Goal: Task Accomplishment & Management: Complete application form

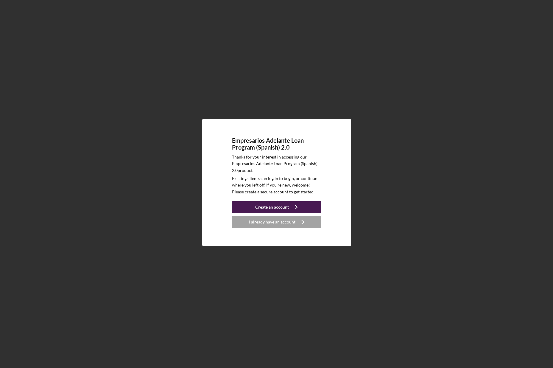
click at [295, 202] on icon "Icon/Navigate" at bounding box center [296, 206] width 15 height 15
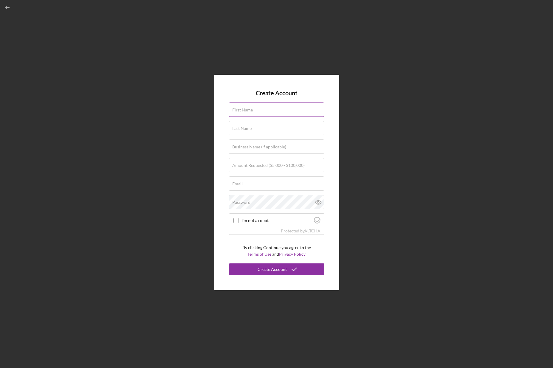
click at [277, 114] on input "First Name" at bounding box center [276, 109] width 95 height 14
type input "[PERSON_NAME]"
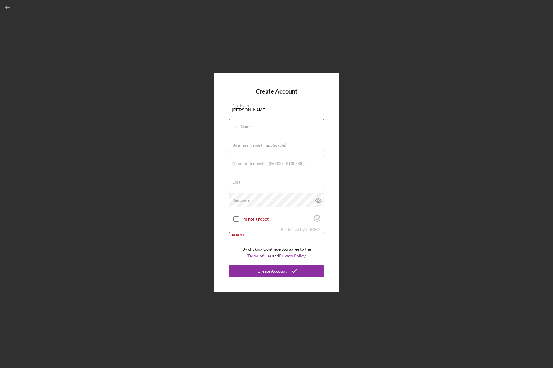
click at [275, 125] on div "Last Name Required" at bounding box center [276, 126] width 95 height 15
type input "[PERSON_NAME]"
drag, startPoint x: 294, startPoint y: 148, endPoint x: 274, endPoint y: 146, distance: 20.6
click at [274, 146] on input "La Monarca Tortillería Y [GEOGRAPHIC_DATA]" at bounding box center [276, 145] width 95 height 14
type input "La Monarca Tortillería"
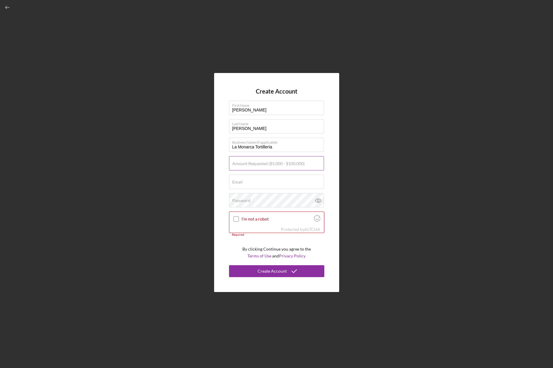
click at [238, 165] on label "Amount Requested ($5,000 - $100,000)" at bounding box center [268, 163] width 72 height 5
click at [238, 165] on input "Amount Requested ($5,000 - $100,000)" at bounding box center [276, 163] width 95 height 14
type input "$95,000"
click at [250, 180] on div "Email Required" at bounding box center [276, 181] width 95 height 15
type input "[EMAIL_ADDRESS][DOMAIN_NAME]"
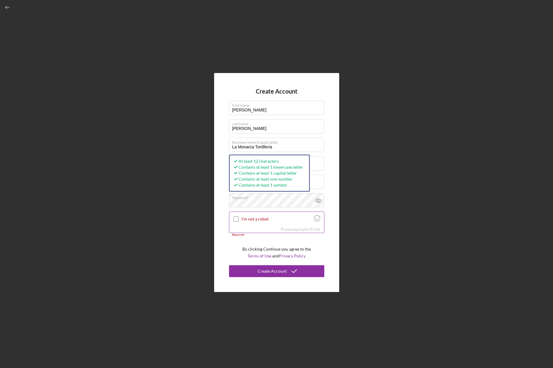
click at [234, 218] on input "I'm not a robot" at bounding box center [235, 218] width 5 height 5
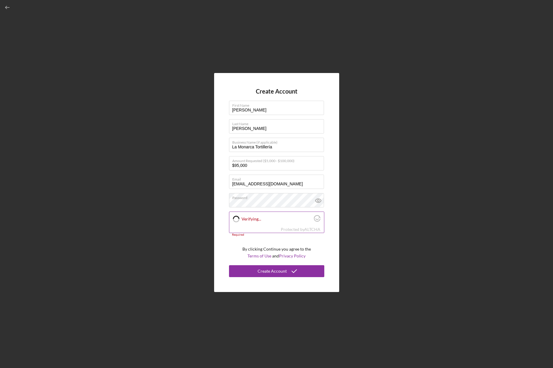
checkbox input "true"
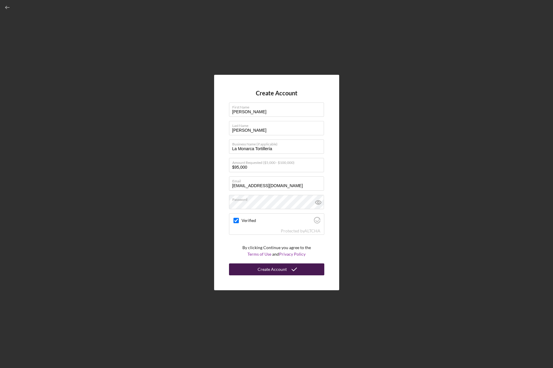
click at [258, 266] on button "Create Account" at bounding box center [276, 269] width 95 height 12
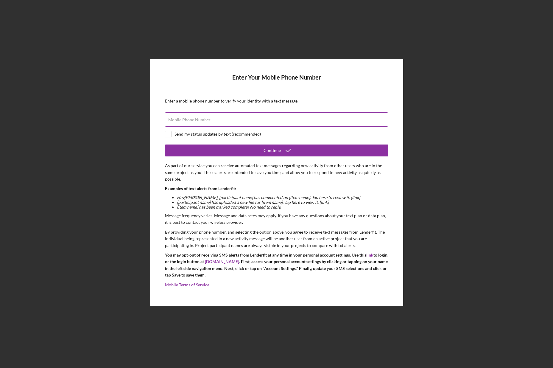
click at [291, 119] on input "Mobile Phone Number" at bounding box center [276, 119] width 223 height 14
type input "[PHONE_NUMBER]"
click at [169, 138] on form "Enter Your Mobile Phone Number Enter a mobile phone number to verify your ident…" at bounding box center [276, 182] width 223 height 217
click at [169, 135] on input "checkbox" at bounding box center [168, 134] width 6 height 6
checkbox input "true"
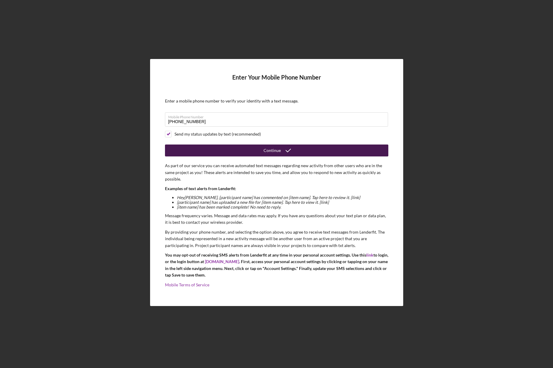
click at [177, 148] on button "Continue" at bounding box center [276, 150] width 223 height 12
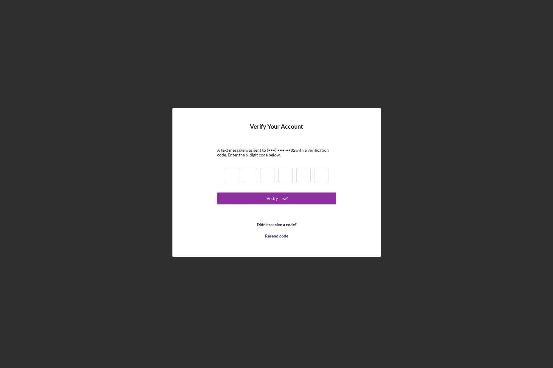
click at [230, 174] on input at bounding box center [232, 175] width 14 height 15
type input "2"
type input "8"
type input "4"
type input "7"
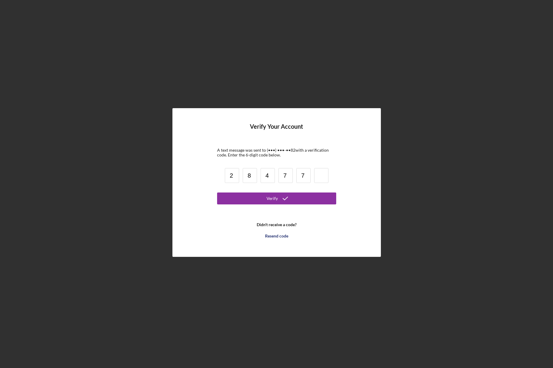
type input "7"
type input "2"
click at [235, 201] on button "Verify" at bounding box center [276, 198] width 119 height 12
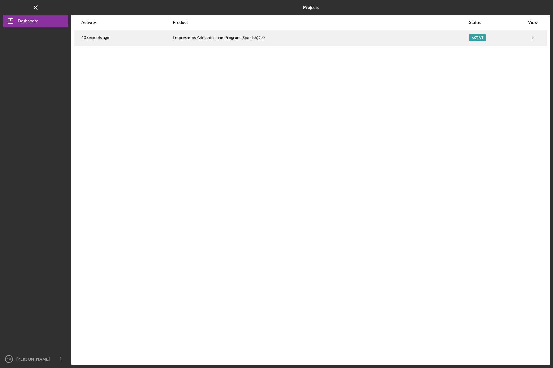
click at [313, 40] on div "Empresarios Adelante Loan Program (Spanish) 2.0" at bounding box center [321, 37] width 296 height 15
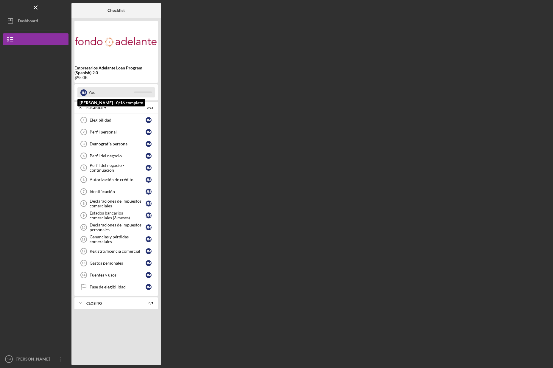
click at [108, 97] on div "You" at bounding box center [111, 92] width 46 height 10
click at [95, 116] on link "Elegibilidad 1 Elegibilidad J M" at bounding box center [115, 120] width 77 height 12
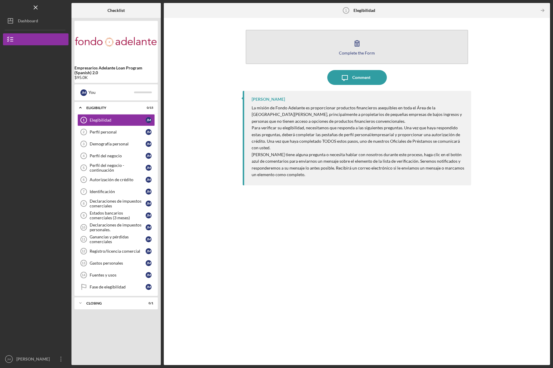
click at [351, 54] on div "Complete the Form" at bounding box center [357, 53] width 36 height 4
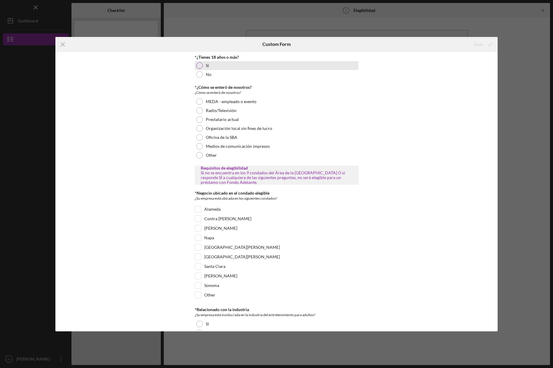
click at [218, 66] on div "Si" at bounding box center [277, 65] width 164 height 9
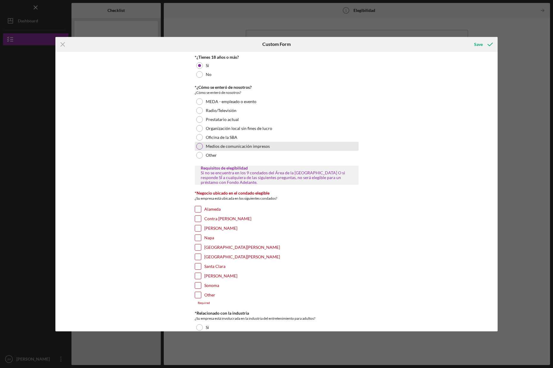
click at [261, 147] on label "Medios de comunicación impresos" at bounding box center [238, 146] width 64 height 5
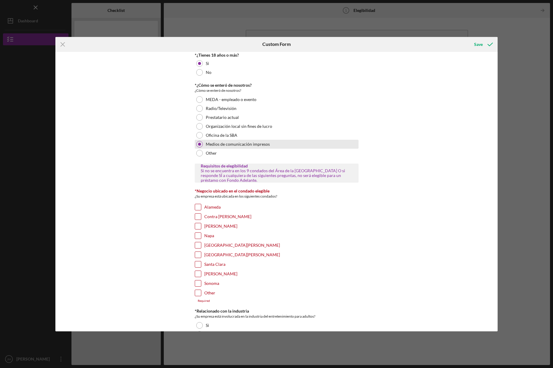
scroll to position [2, 0]
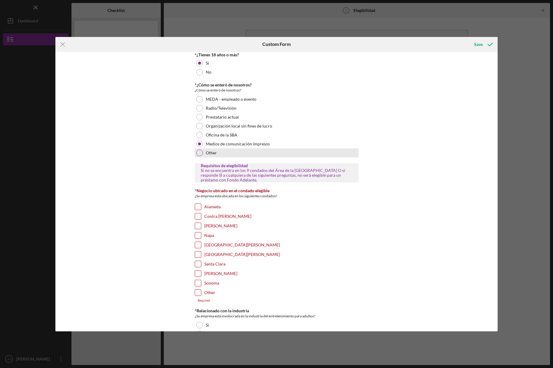
click at [261, 150] on div "Other" at bounding box center [277, 152] width 164 height 9
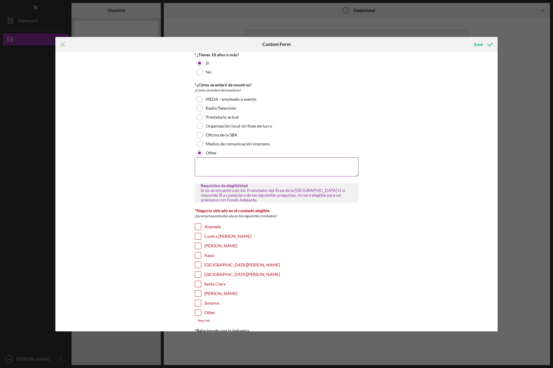
click at [257, 159] on textarea at bounding box center [277, 166] width 164 height 19
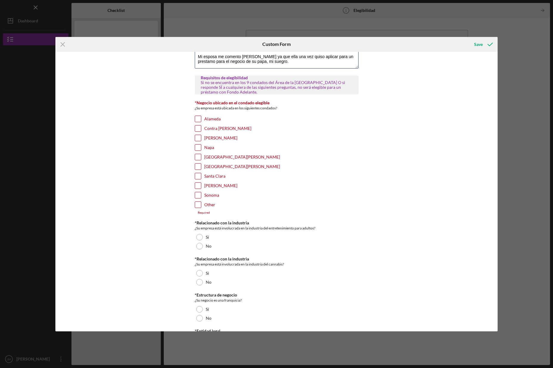
scroll to position [125, 0]
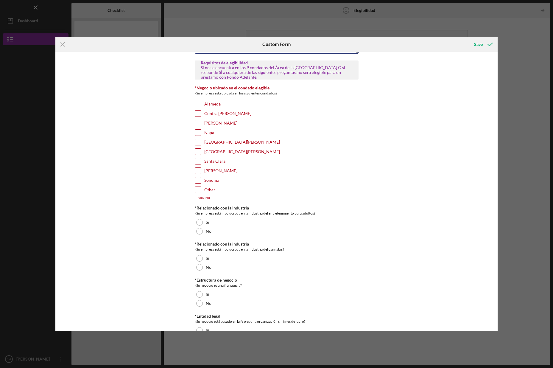
type textarea "Mi esposa me comento [PERSON_NAME] ya que ella una vez quiso aplicar para un pr…"
click at [199, 105] on input "Alameda" at bounding box center [198, 104] width 6 height 6
checkbox input "true"
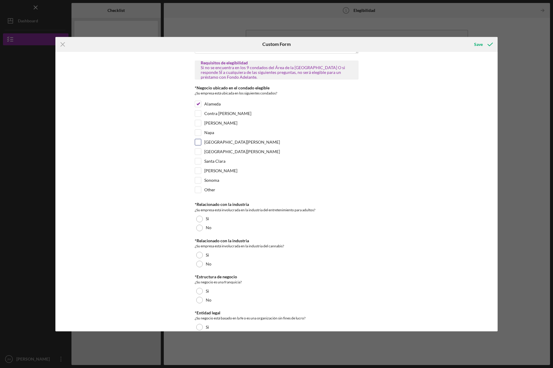
click at [218, 144] on label "[GEOGRAPHIC_DATA][PERSON_NAME]" at bounding box center [242, 142] width 76 height 6
click at [201, 144] on input "[GEOGRAPHIC_DATA][PERSON_NAME]" at bounding box center [198, 142] width 6 height 6
checkbox input "true"
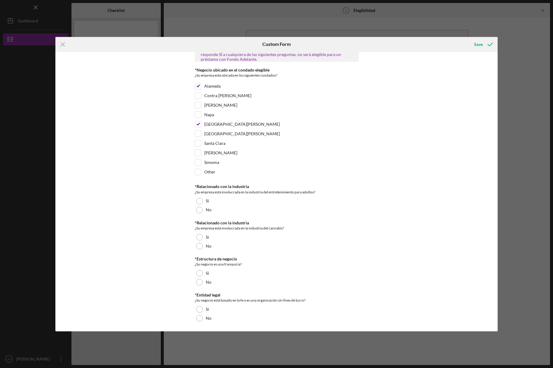
scroll to position [143, 0]
click at [204, 211] on div "No" at bounding box center [277, 209] width 164 height 9
click at [207, 247] on label "No" at bounding box center [209, 245] width 6 height 5
click at [208, 283] on label "No" at bounding box center [209, 281] width 6 height 5
click at [209, 314] on div "No" at bounding box center [277, 317] width 164 height 9
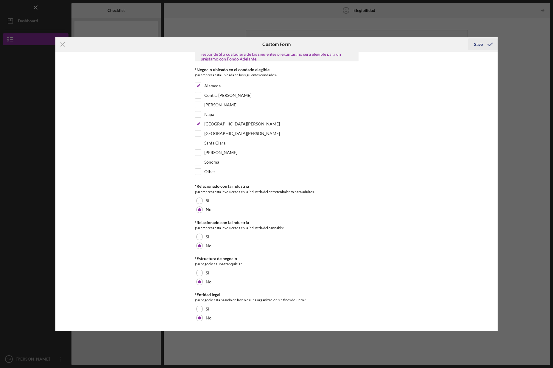
click at [486, 43] on icon "submit" at bounding box center [490, 44] width 15 height 15
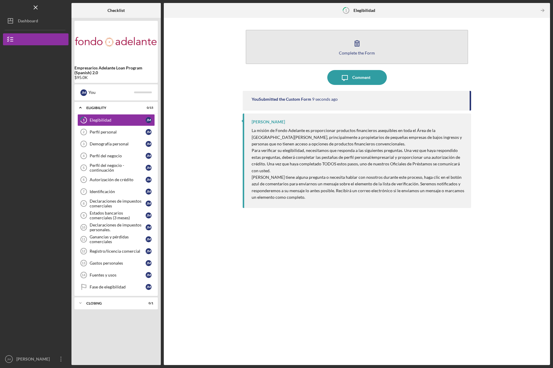
click at [352, 46] on icon "button" at bounding box center [357, 43] width 15 height 15
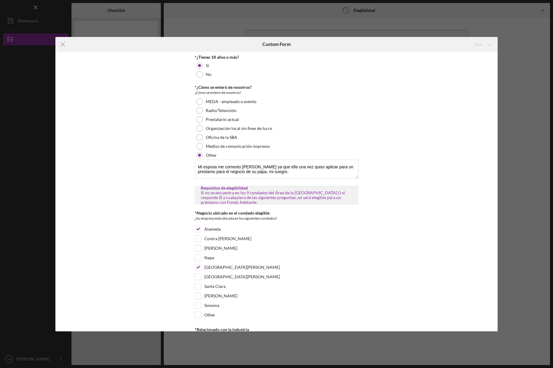
click at [358, 29] on div "Icon/Menu Close Custom Form Save *¿Tienes 18 años o más? Si No *¿Cómo se enteró…" at bounding box center [276, 184] width 553 height 368
click at [68, 46] on icon "Icon/Menu Close" at bounding box center [62, 44] width 15 height 15
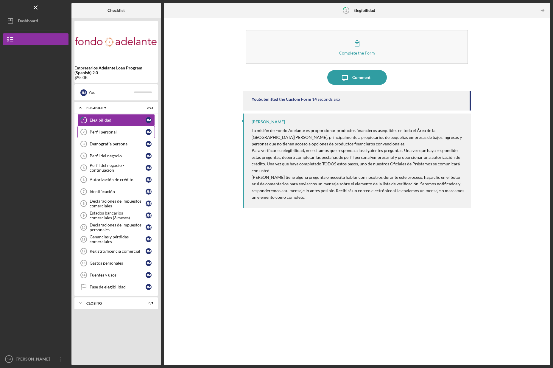
click at [125, 129] on link "Perfil personal 2 Perfil personal J M" at bounding box center [115, 132] width 77 height 12
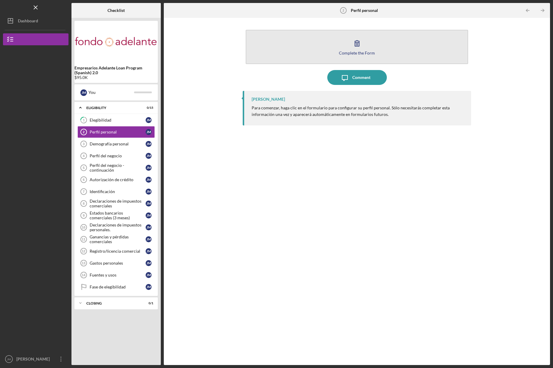
click at [360, 51] on div "Complete the Form" at bounding box center [357, 53] width 36 height 4
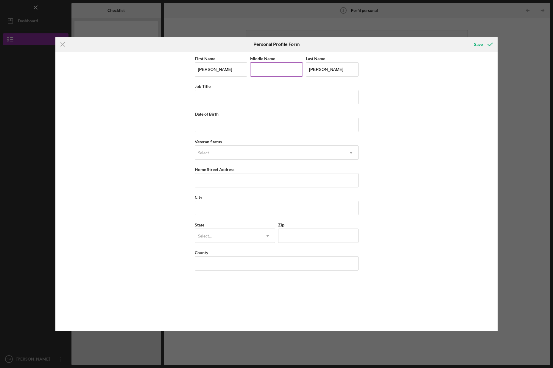
click at [280, 73] on input "Middle Name" at bounding box center [276, 69] width 53 height 14
type input "[PERSON_NAME]"
click at [280, 95] on input "Job Title" at bounding box center [277, 97] width 164 height 14
type input "Founder"
click at [238, 118] on input "Date of Birth" at bounding box center [277, 125] width 164 height 14
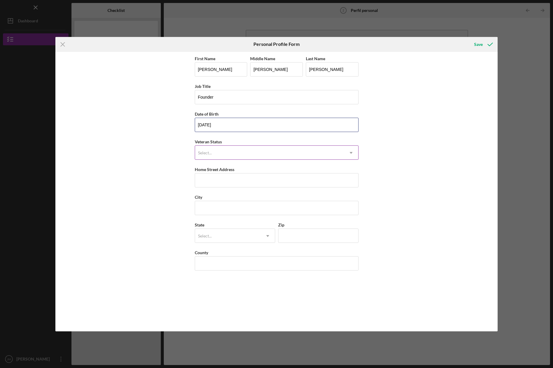
type input "[DATE]"
click at [241, 151] on div "Select..." at bounding box center [269, 153] width 149 height 14
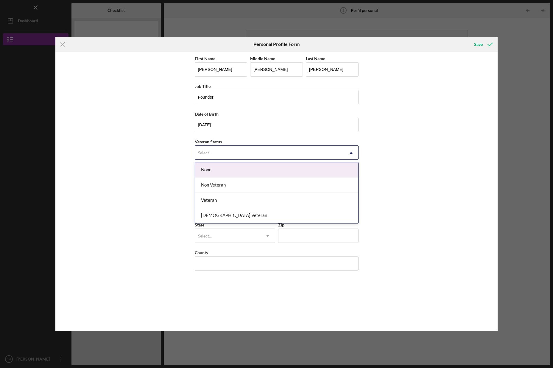
click at [241, 169] on div "None" at bounding box center [276, 169] width 163 height 15
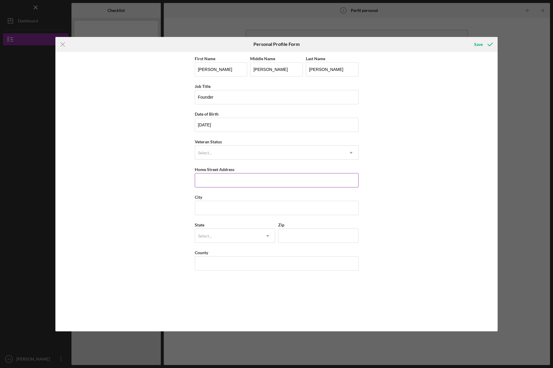
click at [241, 177] on input "Home Street Address" at bounding box center [277, 180] width 164 height 14
type input "[STREET_ADDRESS][PERSON_NAME]"
click at [255, 206] on input "City" at bounding box center [277, 208] width 164 height 14
type input "[GEOGRAPHIC_DATA][PERSON_NAME]"
click at [251, 234] on div "Select..." at bounding box center [228, 236] width 66 height 14
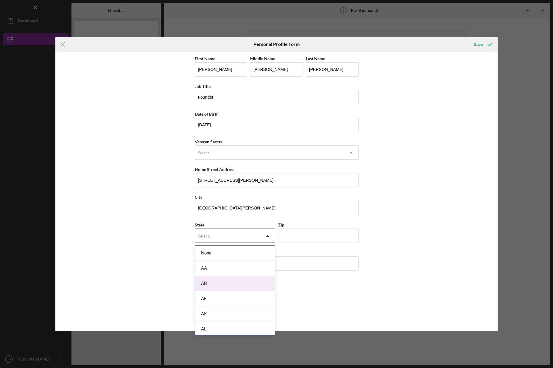
scroll to position [118, 0]
click at [239, 296] on div "CA" at bounding box center [235, 301] width 80 height 15
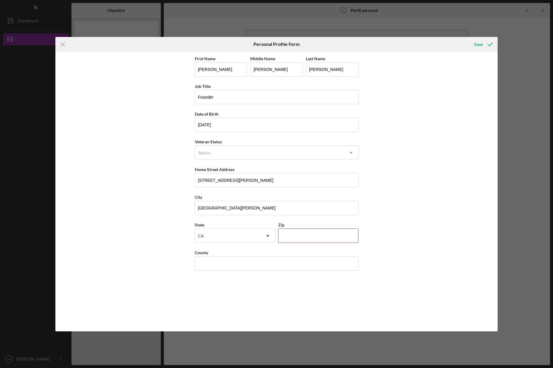
click at [306, 239] on input "Zip" at bounding box center [318, 235] width 80 height 14
type input "94110"
click at [300, 261] on input "County" at bounding box center [277, 263] width 164 height 14
type input "[GEOGRAPHIC_DATA][PERSON_NAME]"
click at [493, 47] on icon "submit" at bounding box center [490, 44] width 15 height 15
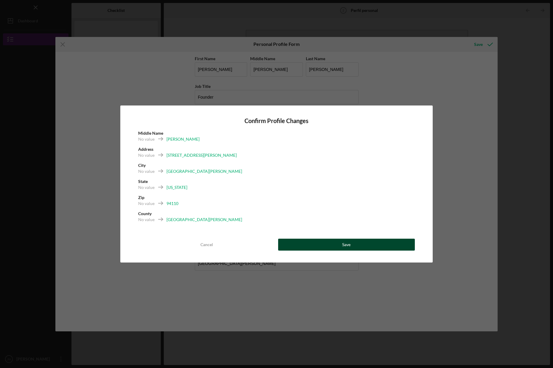
click at [374, 244] on button "Save" at bounding box center [346, 244] width 137 height 12
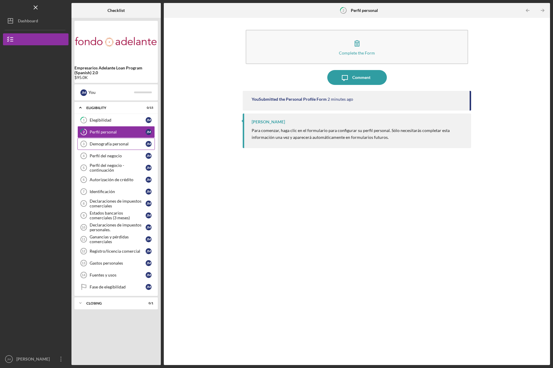
click at [112, 146] on link "Demografía personal 3 Demografía personal J M" at bounding box center [115, 144] width 77 height 12
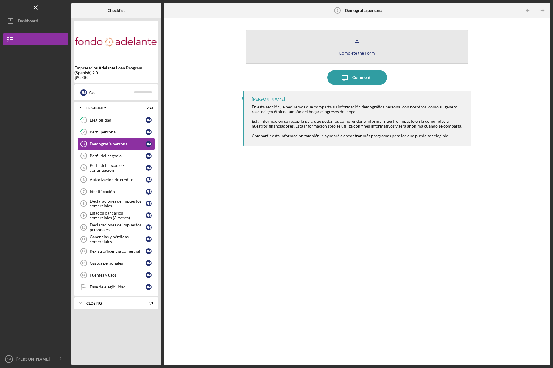
click at [354, 55] on button "Complete the Form Form" at bounding box center [357, 47] width 222 height 34
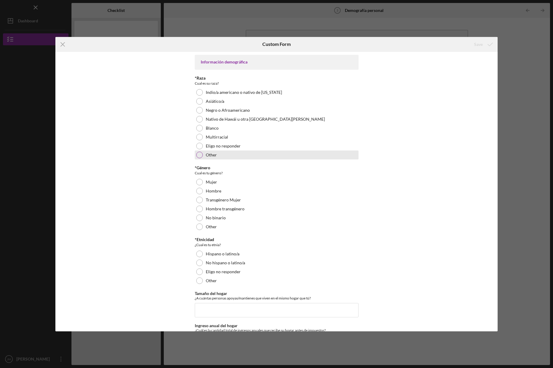
click at [244, 151] on div "Other" at bounding box center [277, 154] width 164 height 9
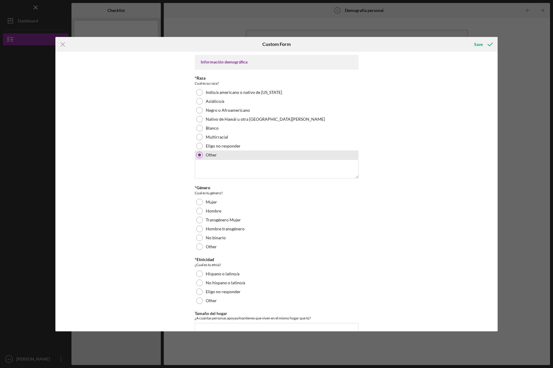
click at [244, 151] on div "Other" at bounding box center [277, 154] width 164 height 9
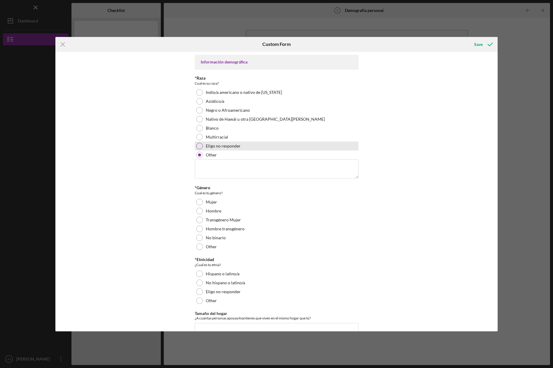
click at [212, 147] on label "Eligo no responder" at bounding box center [223, 146] width 35 height 5
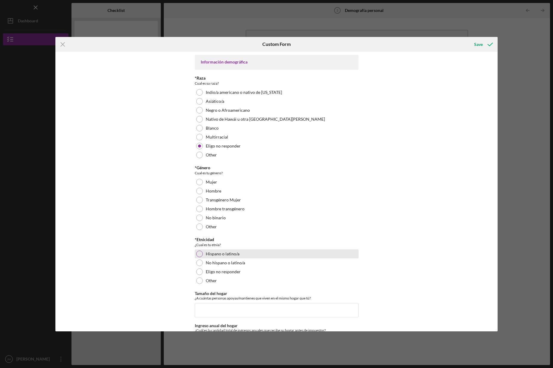
click at [235, 251] on label "Hispano o latino/a" at bounding box center [223, 253] width 34 height 5
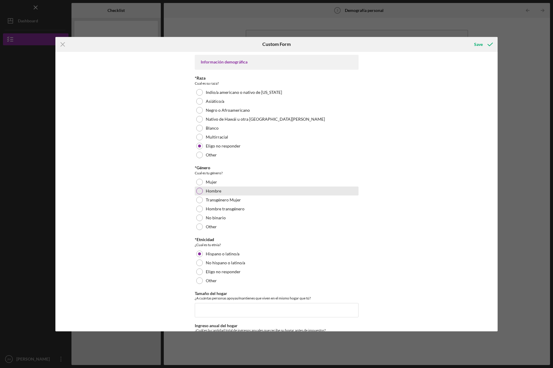
click at [231, 190] on div "Hombre" at bounding box center [277, 190] width 164 height 9
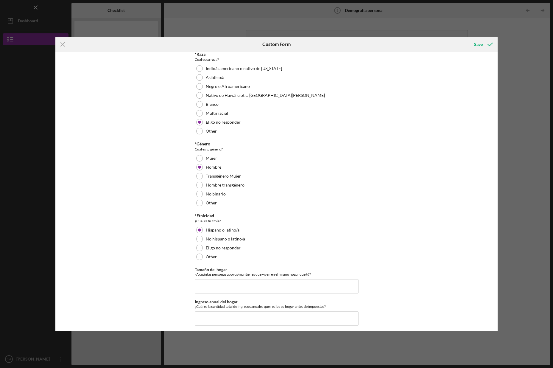
scroll to position [27, 0]
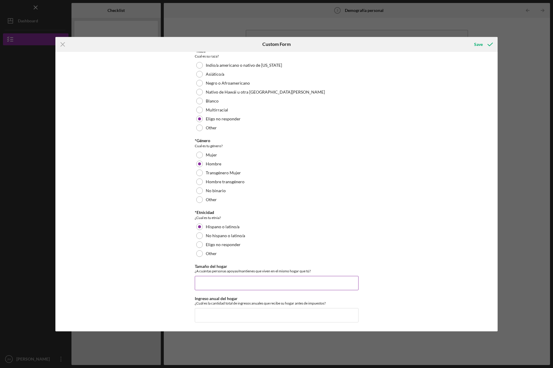
click at [263, 284] on input "Tamaño del hogar" at bounding box center [277, 283] width 164 height 14
type input "2"
click at [267, 315] on input "Ingreso anual del hogar" at bounding box center [277, 315] width 164 height 14
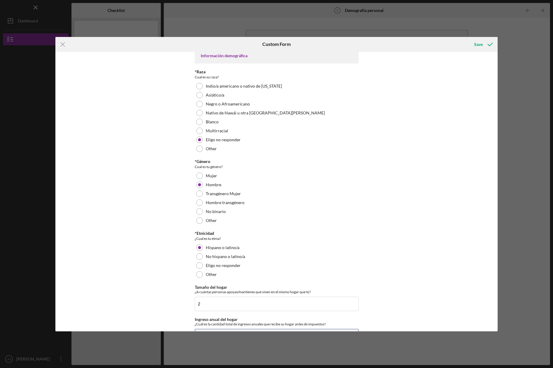
scroll to position [0, 0]
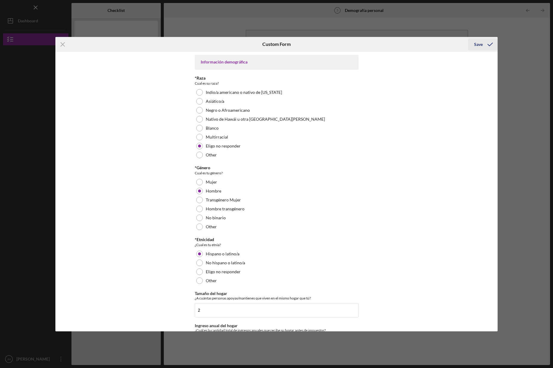
type input "$75,000"
click at [483, 45] on icon "submit" at bounding box center [490, 44] width 15 height 15
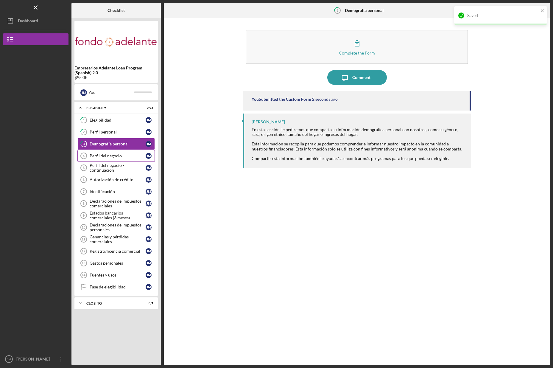
click at [124, 158] on div "Perfil del negocio" at bounding box center [118, 155] width 56 height 5
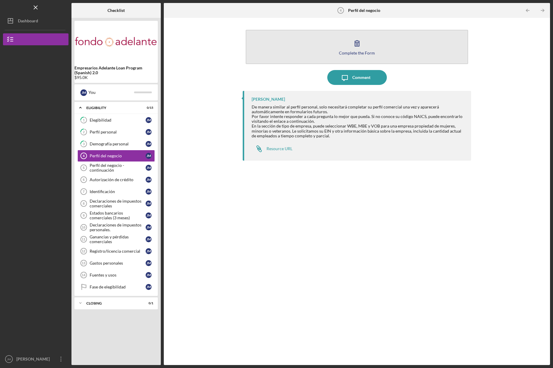
click at [348, 57] on button "Complete the Form Form" at bounding box center [357, 47] width 222 height 34
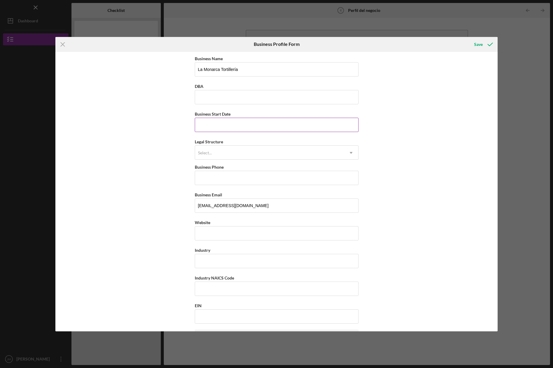
click at [276, 123] on input "Business Start Date" at bounding box center [277, 125] width 164 height 14
click at [172, 122] on div "Business Name [GEOGRAPHIC_DATA] Tortillería DBA Business Start Date Legal Struc…" at bounding box center [276, 191] width 442 height 279
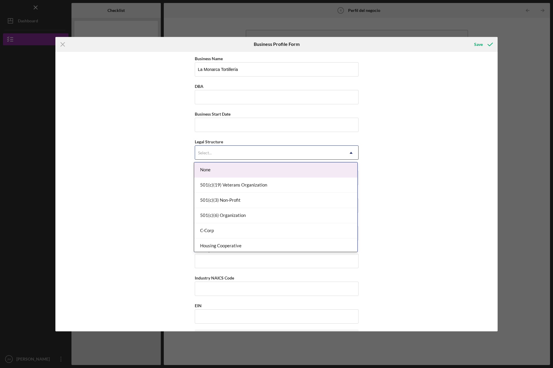
click at [209, 146] on div "Select..." at bounding box center [269, 153] width 149 height 14
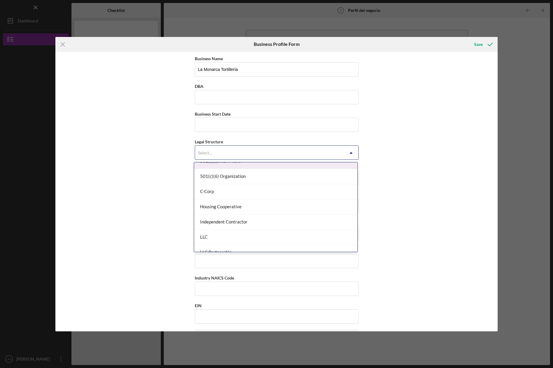
scroll to position [48, 0]
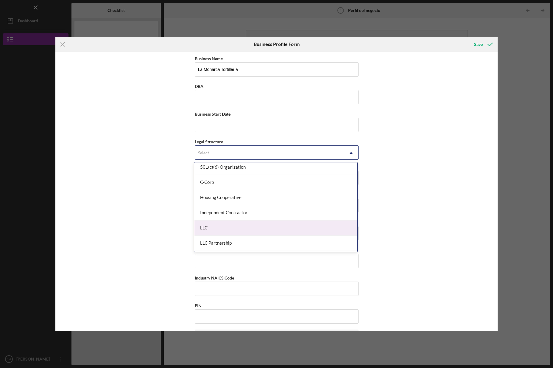
click at [227, 228] on div "LLC" at bounding box center [275, 227] width 163 height 15
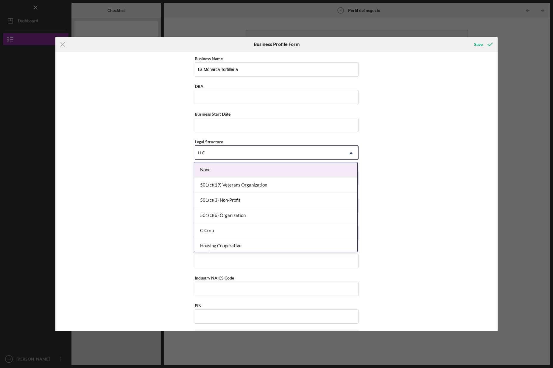
click at [215, 155] on div "LLC" at bounding box center [269, 153] width 149 height 14
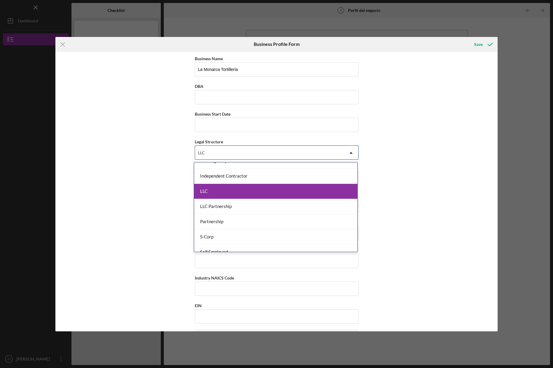
scroll to position [93, 0]
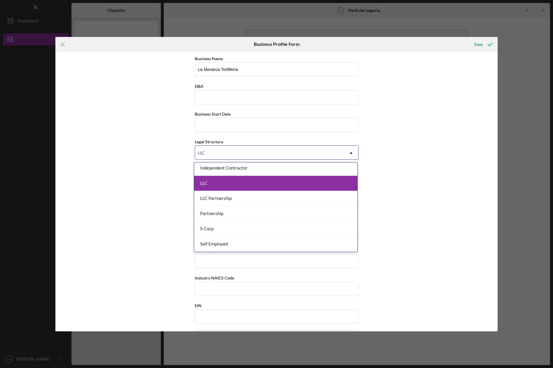
click at [236, 183] on div "LLC" at bounding box center [275, 183] width 163 height 15
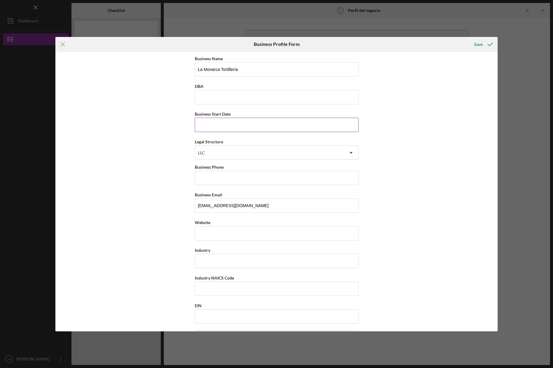
click at [233, 120] on input "Business Start Date" at bounding box center [277, 125] width 164 height 14
type input "0m/dd/yyyy"
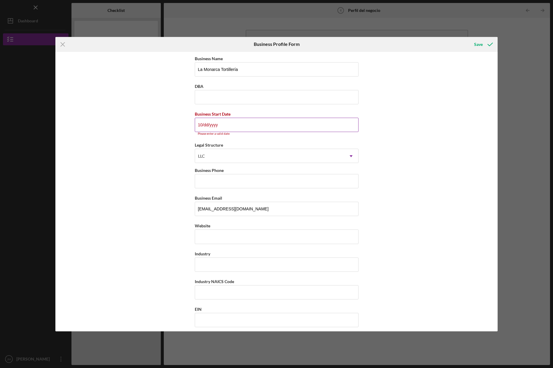
type input "1m/dd/yyyy"
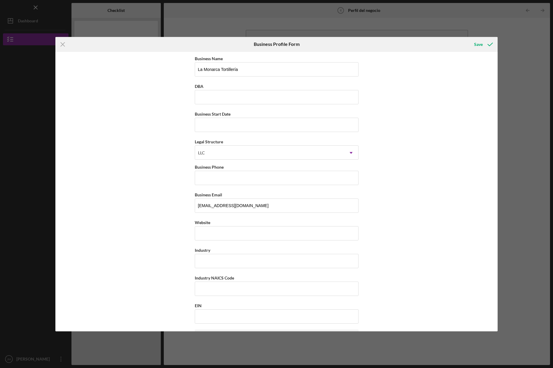
click at [162, 138] on div "Business Name [GEOGRAPHIC_DATA] Tortillería DBA Business Start Date Legal Struc…" at bounding box center [276, 191] width 442 height 279
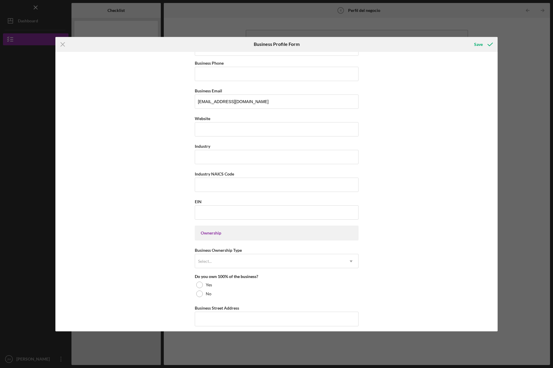
scroll to position [113, 0]
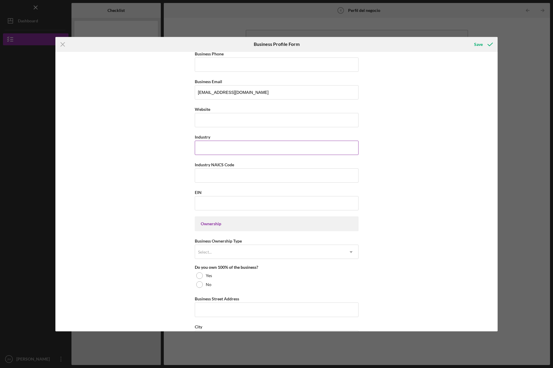
click at [196, 145] on input "Industry" at bounding box center [277, 148] width 164 height 14
click at [186, 146] on div "Business Name [GEOGRAPHIC_DATA] Tortillería DBA Business Start Date Legal Struc…" at bounding box center [276, 191] width 442 height 279
click at [219, 141] on input "Industry" at bounding box center [277, 148] width 164 height 14
paste input "Food Manufacturing & Mobile Food Services"
type input "Food Manufacturing & Mobile Food Services"
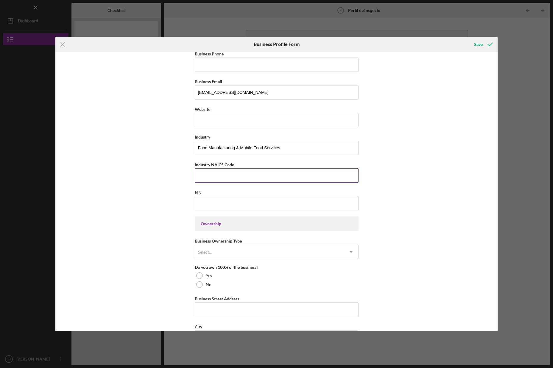
click at [241, 177] on input "Industry NAICS Code" at bounding box center [277, 175] width 164 height 14
type input "311830"
click at [468, 38] on button "Save" at bounding box center [482, 44] width 29 height 12
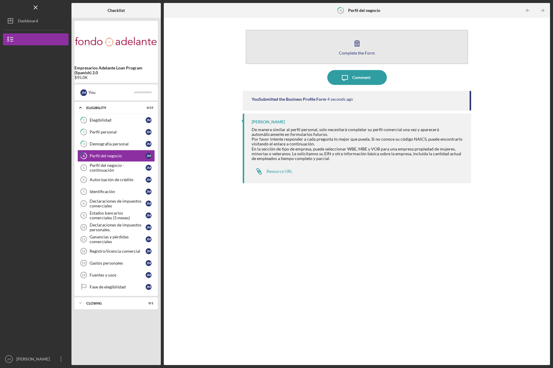
click at [356, 39] on icon "button" at bounding box center [357, 43] width 15 height 15
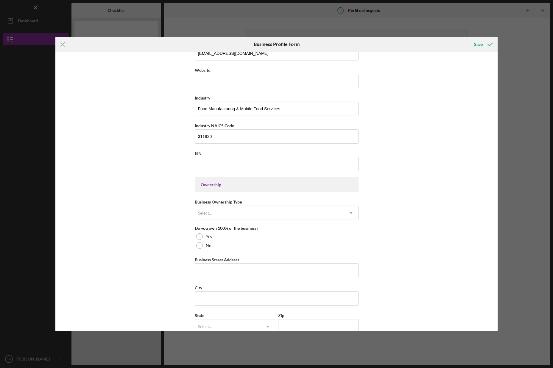
scroll to position [184, 0]
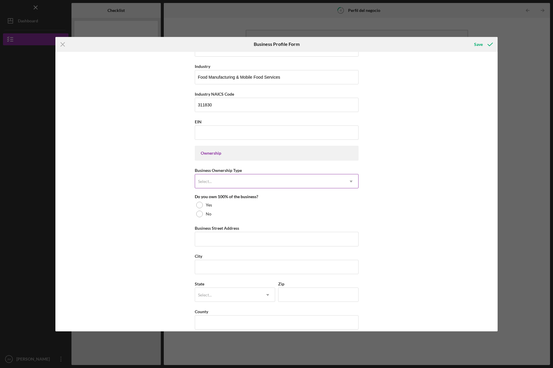
click at [232, 179] on div "Select..." at bounding box center [269, 181] width 149 height 14
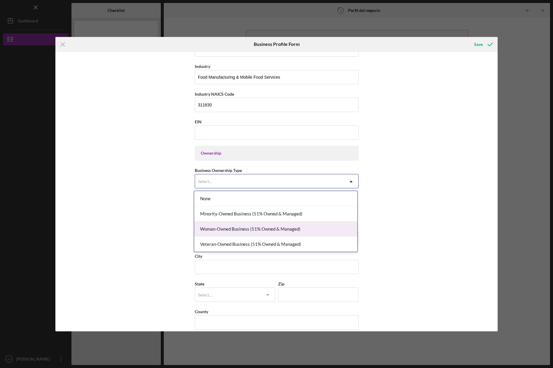
click at [308, 231] on div "Woman-Owned Business (51% Owned & Managed)" at bounding box center [275, 228] width 163 height 15
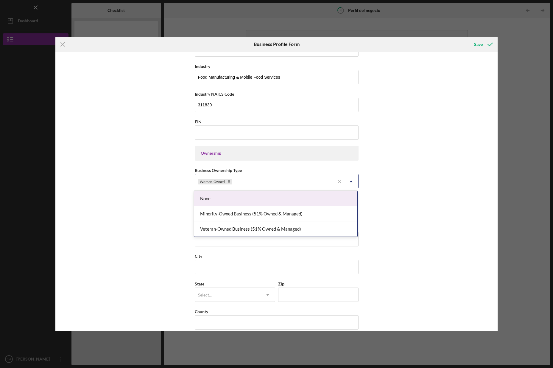
click at [301, 184] on div "Woman-Owned" at bounding box center [265, 181] width 140 height 14
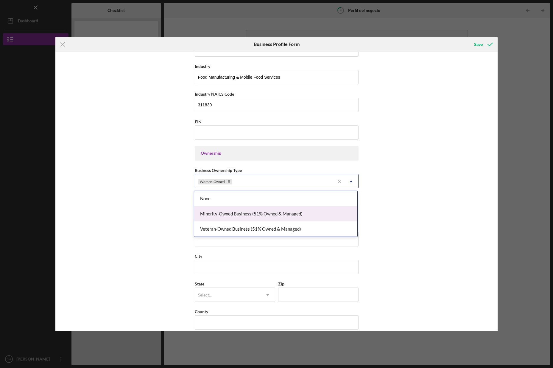
click at [300, 212] on div "Minority-Owned Business (51% Owned & Managed)" at bounding box center [275, 213] width 163 height 15
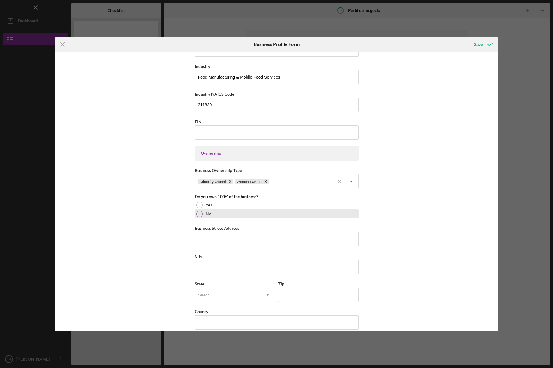
click at [299, 211] on div "No" at bounding box center [277, 213] width 164 height 9
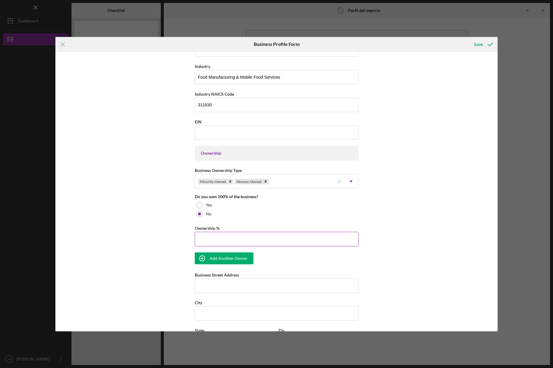
click at [295, 233] on input "Ownership %" at bounding box center [277, 239] width 164 height 14
type input "5.00%"
click at [216, 254] on div "Add Another Owner" at bounding box center [229, 258] width 38 height 12
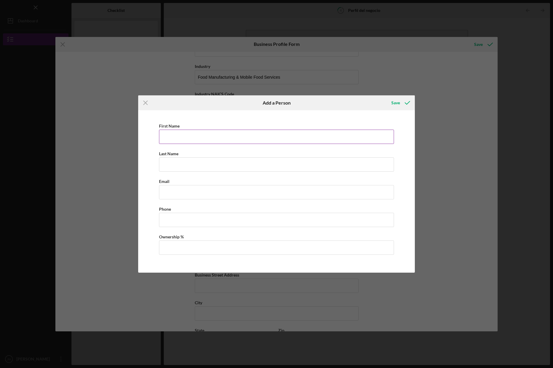
click at [215, 138] on input "First Name" at bounding box center [276, 137] width 235 height 14
type input "[PERSON_NAME]"
click at [211, 167] on input "Last Name" at bounding box center [276, 164] width 235 height 14
type input "[PERSON_NAME]"
click at [207, 192] on input "Business Email" at bounding box center [276, 192] width 235 height 14
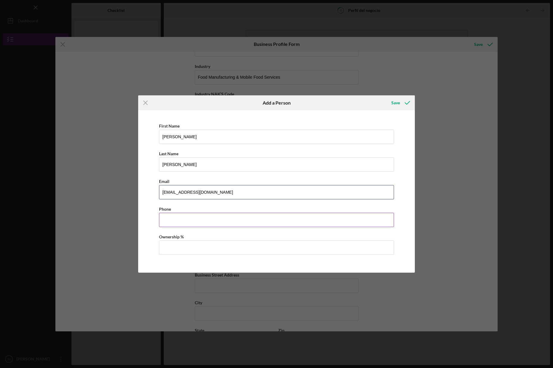
type input "[EMAIL_ADDRESS][DOMAIN_NAME]"
click at [213, 215] on input "Business Phone" at bounding box center [276, 220] width 235 height 14
type input "[PHONE_NUMBER]"
click at [221, 241] on input "Ownership %" at bounding box center [276, 247] width 235 height 14
type input "5.00%"
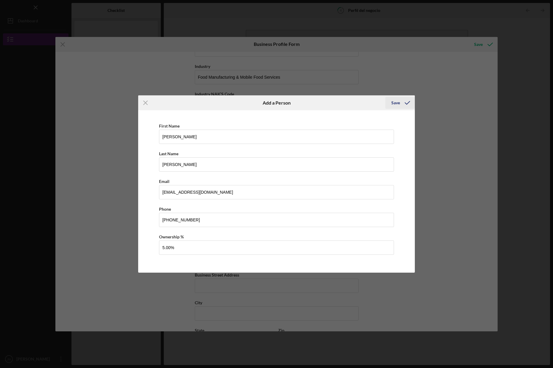
click at [397, 100] on div "Save" at bounding box center [395, 103] width 9 height 12
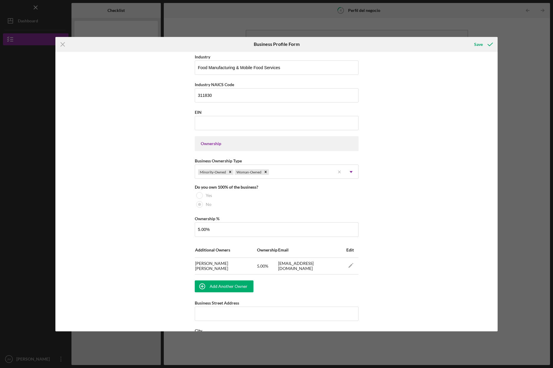
scroll to position [194, 0]
click at [240, 281] on div "Add Another Owner" at bounding box center [229, 285] width 38 height 12
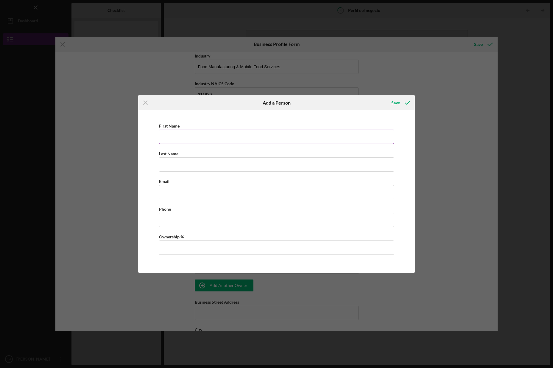
click at [228, 137] on input "First Name" at bounding box center [276, 137] width 235 height 14
type input "[PERSON_NAME]"
type input "[EMAIL_ADDRESS][DOMAIN_NAME]"
click at [227, 246] on input "Ownership %" at bounding box center [276, 247] width 235 height 14
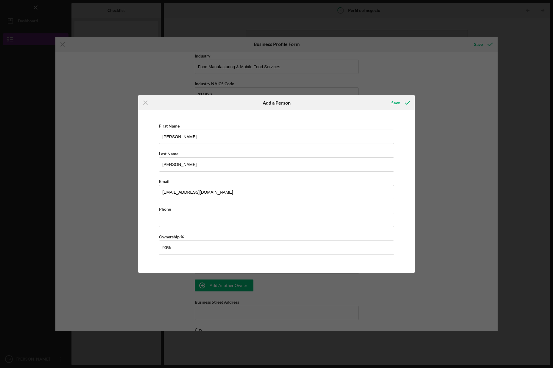
type input "90.00%"
click at [246, 228] on div "First Name [PERSON_NAME] Last Name [PERSON_NAME] Email [EMAIL_ADDRESS][DOMAIN_N…" at bounding box center [276, 191] width 271 height 156
click at [246, 221] on input "Business Phone" at bounding box center [276, 220] width 235 height 14
type input "[PHONE_NUMBER]"
click at [397, 107] on div "Save" at bounding box center [395, 103] width 9 height 12
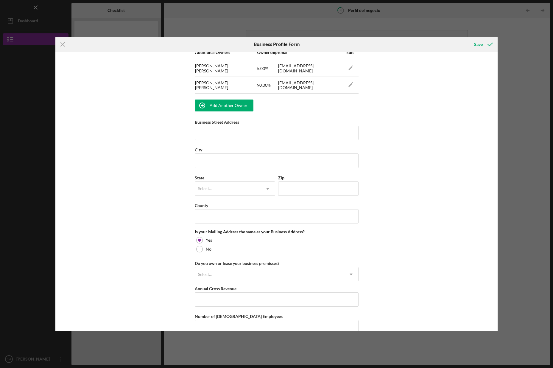
scroll to position [391, 0]
click at [344, 129] on input "Business Street Address" at bounding box center [277, 132] width 164 height 14
type input "[STREET_ADDRESS][PERSON_NAME]"
type input "[GEOGRAPHIC_DATA][PERSON_NAME]"
click at [202, 193] on div "Select..." at bounding box center [228, 189] width 66 height 14
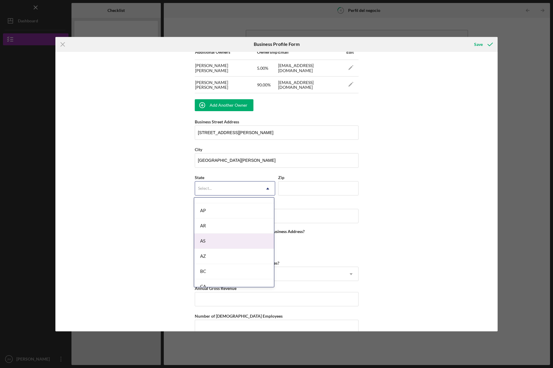
scroll to position [127, 0]
click at [208, 242] on div "CA" at bounding box center [234, 245] width 80 height 15
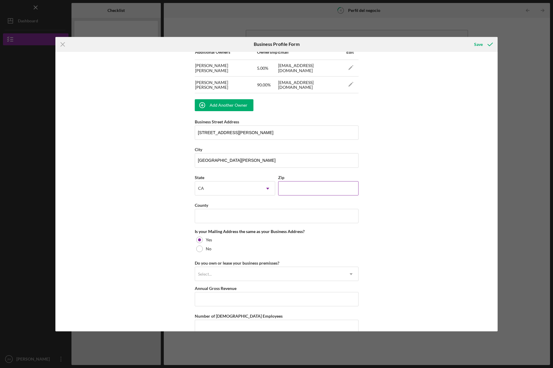
click at [320, 190] on input "Zip" at bounding box center [318, 188] width 80 height 14
type input "94124"
click at [283, 213] on input "County" at bounding box center [277, 216] width 164 height 14
type input "[GEOGRAPHIC_DATA][PERSON_NAME]"
click at [150, 204] on div "Business Name [GEOGRAPHIC_DATA] Tortillería DBA Business Start Date Legal Struc…" at bounding box center [276, 191] width 442 height 279
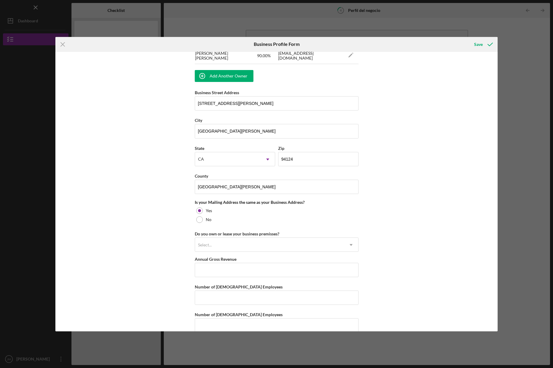
scroll to position [425, 0]
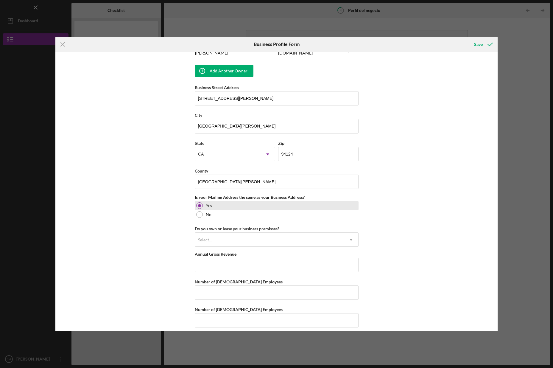
click at [196, 209] on div "Yes" at bounding box center [277, 205] width 164 height 9
click at [196, 211] on div at bounding box center [199, 214] width 7 height 7
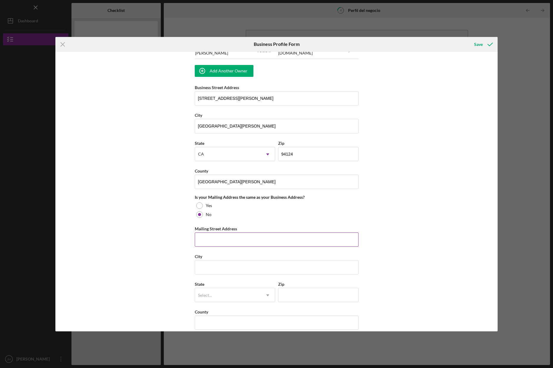
click at [206, 234] on input "Mailing Street Address" at bounding box center [277, 239] width 164 height 14
type input "[STREET_ADDRESS][PERSON_NAME]"
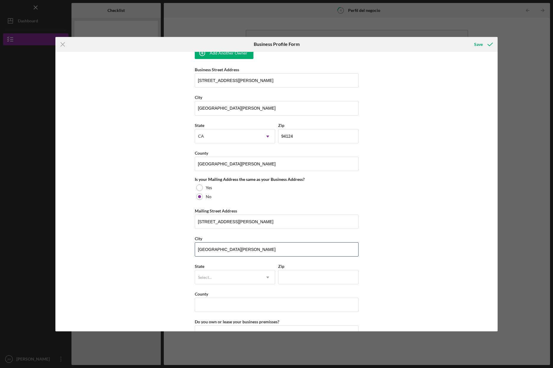
scroll to position [533, 0]
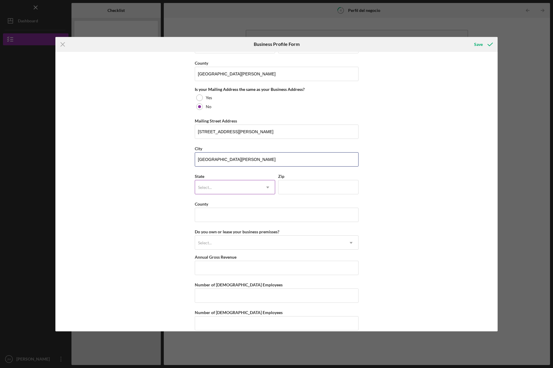
type input "[GEOGRAPHIC_DATA][PERSON_NAME]"
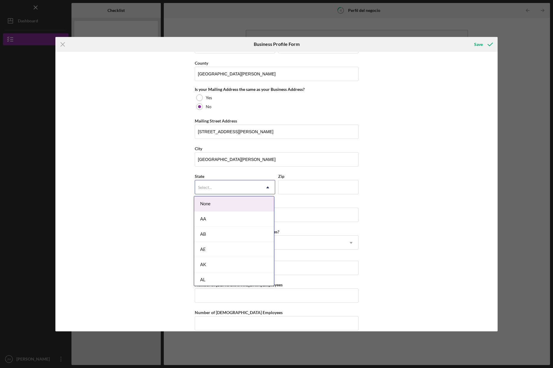
click at [223, 191] on div "Select..." at bounding box center [228, 187] width 66 height 14
click at [236, 205] on div "CA" at bounding box center [234, 207] width 80 height 15
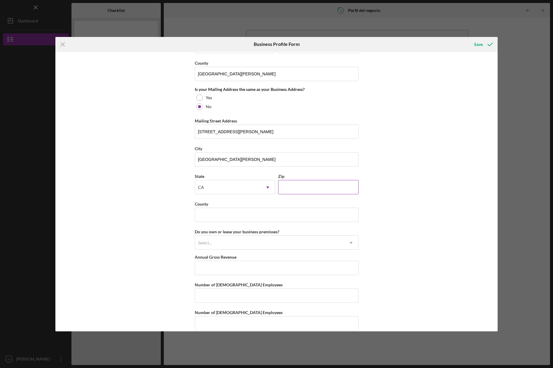
click at [309, 183] on input "Zip" at bounding box center [318, 187] width 80 height 14
type input "94110"
click at [299, 219] on input "County" at bounding box center [277, 215] width 164 height 14
type input "[GEOGRAPHIC_DATA][PERSON_NAME]"
click at [161, 240] on div "Business Name [GEOGRAPHIC_DATA] Tortillería DBA Business Start Date Legal Struc…" at bounding box center [276, 191] width 442 height 279
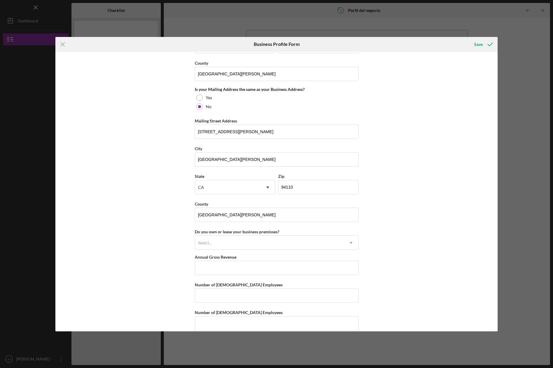
scroll to position [541, 0]
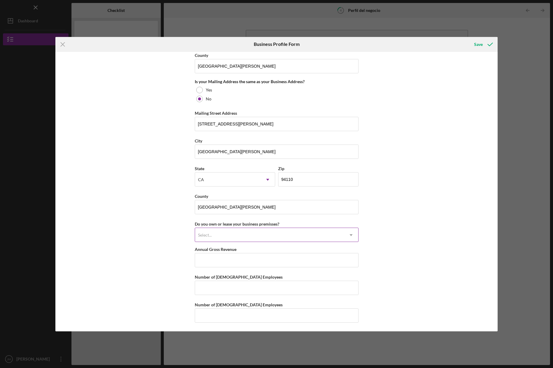
click at [210, 237] on div "Select..." at bounding box center [269, 235] width 149 height 14
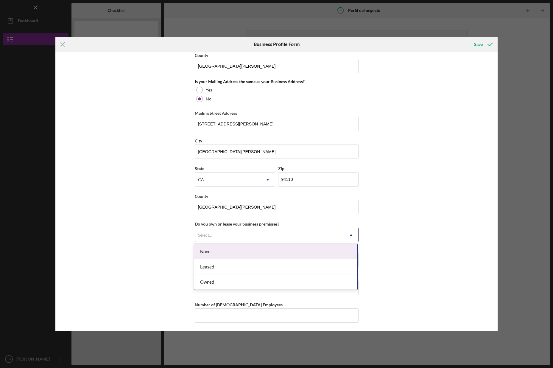
click at [212, 253] on div "None" at bounding box center [275, 251] width 163 height 15
click at [210, 238] on div "Select..." at bounding box center [269, 235] width 149 height 14
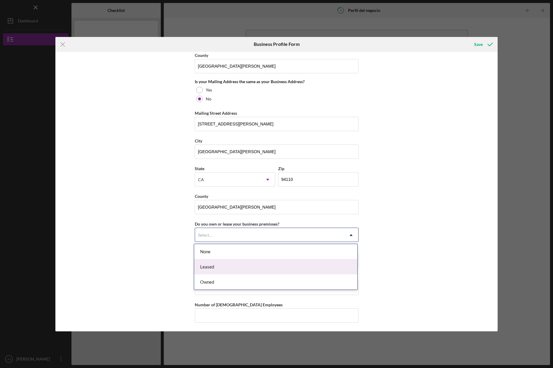
click at [217, 266] on div "Leased" at bounding box center [275, 266] width 163 height 15
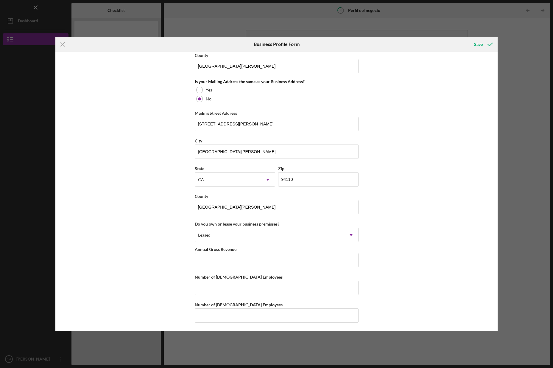
click at [175, 256] on div "Business Name [GEOGRAPHIC_DATA] Tortillería DBA Business Start Date Legal Struc…" at bounding box center [276, 191] width 442 height 279
click at [213, 260] on input "Annual Gross Revenue" at bounding box center [277, 260] width 164 height 14
type input "$180,000"
click at [159, 215] on div "Business Name [GEOGRAPHIC_DATA] Tortillería DBA Business Start Date Legal Struc…" at bounding box center [276, 191] width 442 height 279
click at [238, 287] on input "Number of [DEMOGRAPHIC_DATA] Employees" at bounding box center [277, 287] width 164 height 14
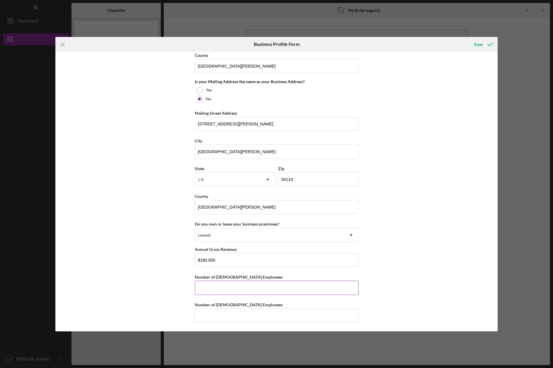
type input "2"
click at [233, 308] on input "Number of [DEMOGRAPHIC_DATA] Employees" at bounding box center [277, 315] width 164 height 14
type input "1"
click at [408, 255] on div "Business Name [GEOGRAPHIC_DATA] Tortillería DBA Business Start Date Legal Struc…" at bounding box center [276, 191] width 442 height 279
click at [480, 43] on div "Save" at bounding box center [478, 44] width 9 height 12
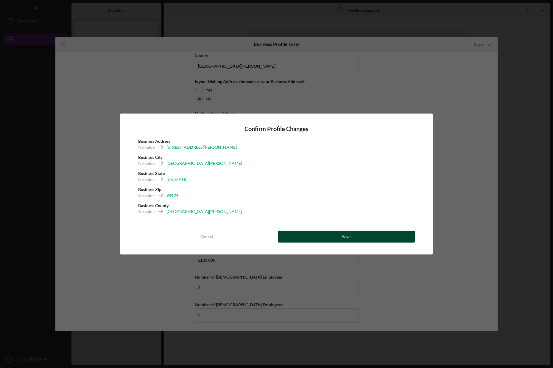
click at [326, 237] on button "Save" at bounding box center [346, 236] width 137 height 12
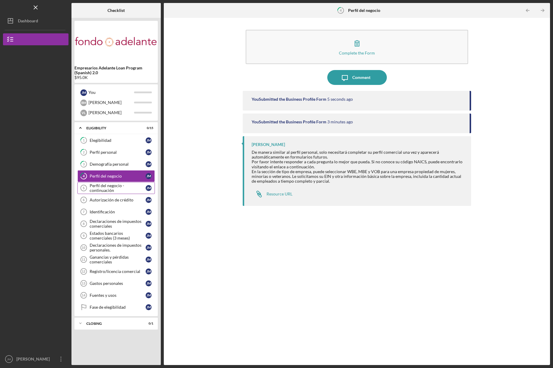
click at [109, 187] on div "Perfil del negocio - continuación" at bounding box center [118, 188] width 56 height 10
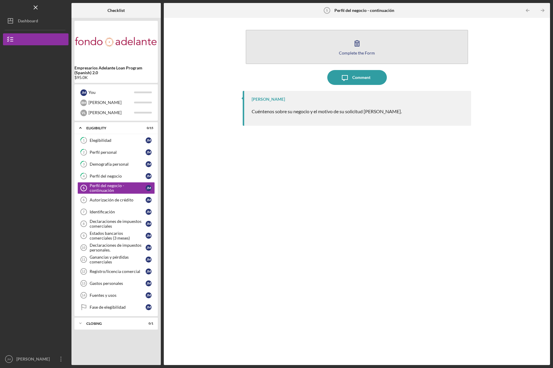
click at [353, 47] on icon "button" at bounding box center [357, 43] width 15 height 15
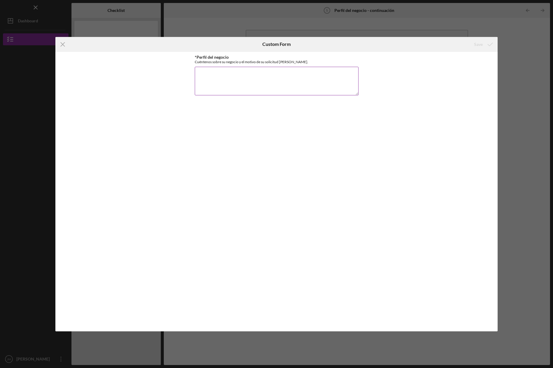
click at [328, 76] on textarea "*Perfil del negocio" at bounding box center [277, 81] width 164 height 29
drag, startPoint x: 195, startPoint y: 61, endPoint x: 301, endPoint y: 61, distance: 106.3
click at [301, 61] on div "Cuéntenos sobre su negocio y el motivo de su solicitud [PERSON_NAME]." at bounding box center [277, 62] width 164 height 4
copy div "Cuéntenos sobre su negocio y el motivo de su solicitud [PERSON_NAME]."
click at [226, 74] on textarea "*Perfil del negocio" at bounding box center [277, 81] width 164 height 29
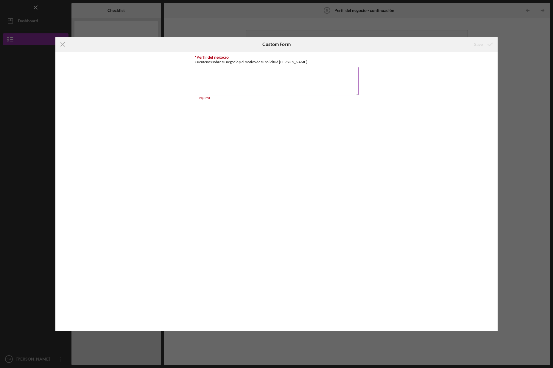
paste textarea "Loremip dolorsi, Am Consect Adipiscinge s Doeius, te inc utlaboreetd magna aliq…"
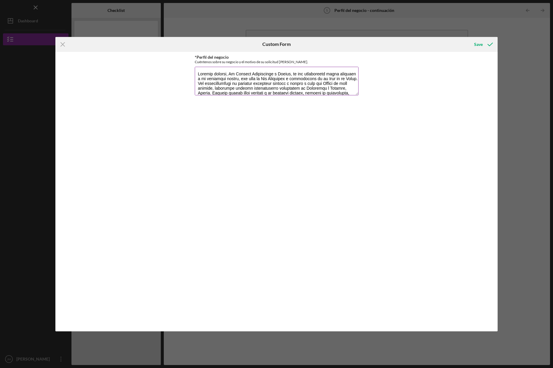
click at [287, 74] on textarea "*Perfil del negocio" at bounding box center [277, 81] width 164 height 29
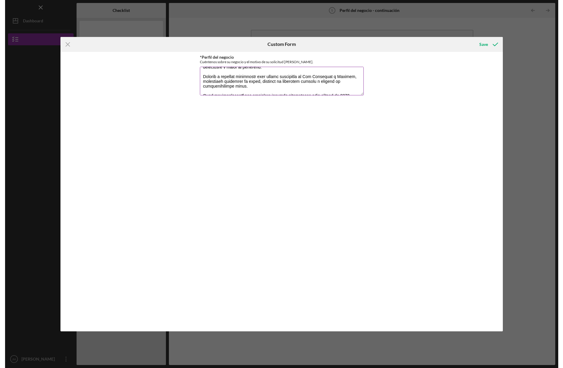
scroll to position [72, 0]
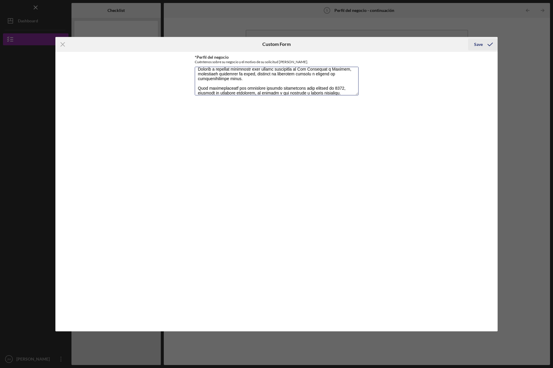
type textarea "Loremip dolorsi, Am Consect Adipiscinge, se doe temporincid utlab etdolore m al…"
click at [475, 43] on div "Save" at bounding box center [478, 44] width 9 height 12
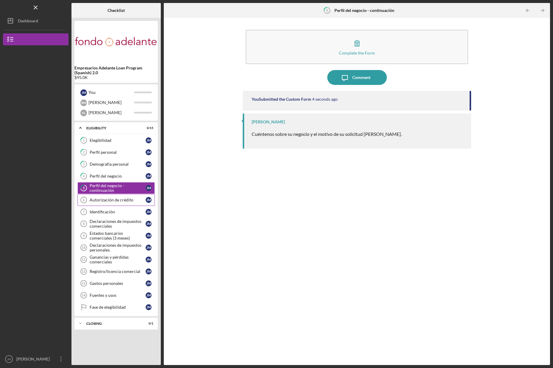
click at [124, 198] on div "Autorización de crédito" at bounding box center [118, 199] width 56 height 5
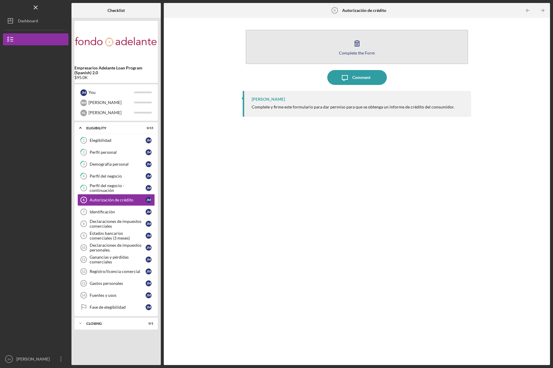
click at [354, 53] on div "Complete the Form" at bounding box center [357, 53] width 36 height 4
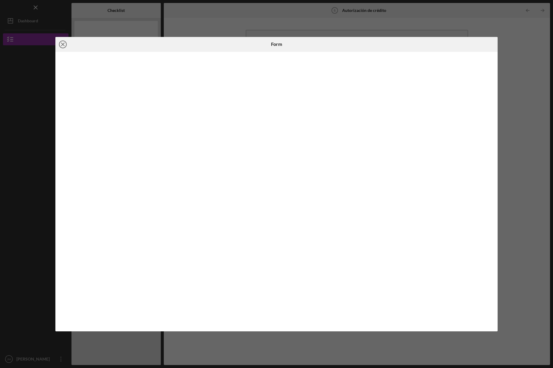
click at [63, 44] on line at bounding box center [62, 44] width 3 height 3
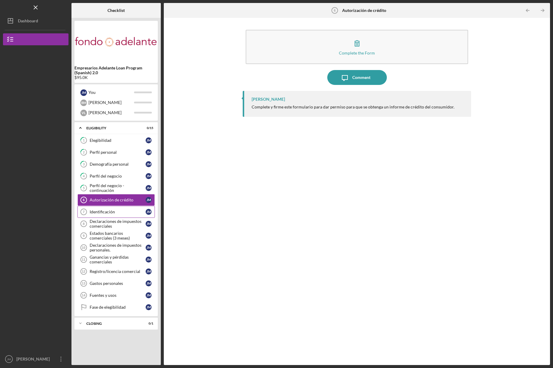
click at [126, 213] on div "Identificación" at bounding box center [118, 211] width 56 height 5
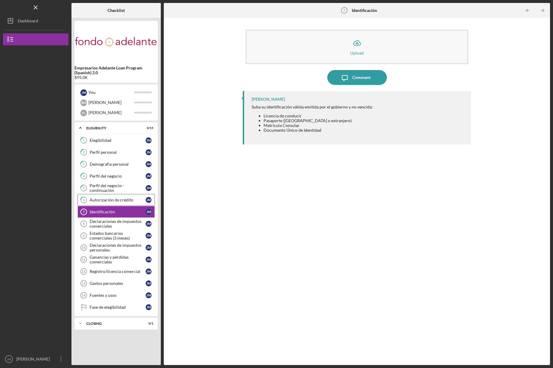
click at [126, 201] on div "Autorización de crédito" at bounding box center [118, 199] width 56 height 5
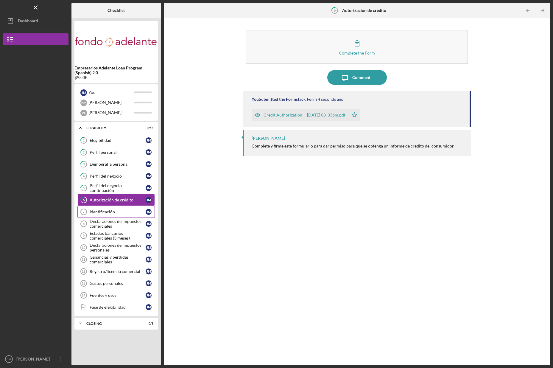
click at [123, 209] on link "Identificación 7 Identificación J M" at bounding box center [115, 212] width 77 height 12
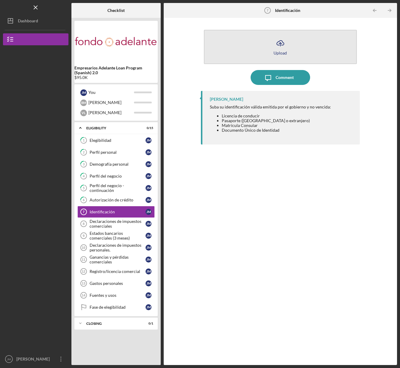
click at [278, 44] on icon "Icon/Upload" at bounding box center [280, 43] width 15 height 15
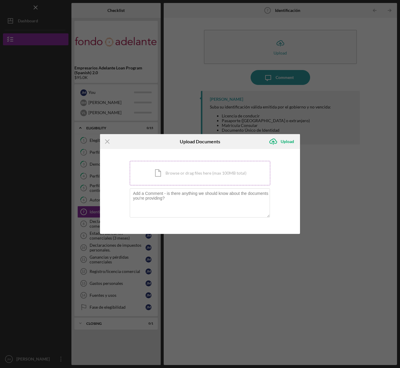
click at [231, 167] on div "Icon/Document Browse or drag files here (max 100MB total) Tap to choose files o…" at bounding box center [200, 173] width 141 height 24
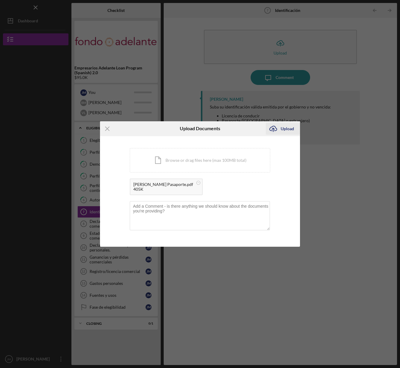
click at [289, 129] on div "Upload" at bounding box center [287, 129] width 13 height 12
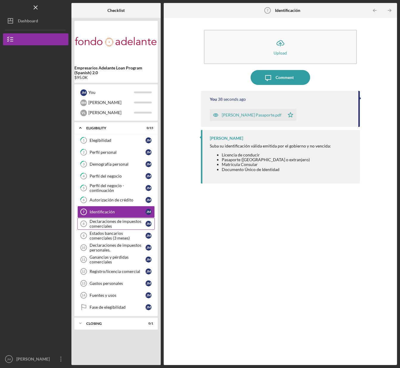
click at [127, 221] on div "Declaraciones de impuestos comerciales" at bounding box center [118, 224] width 56 height 10
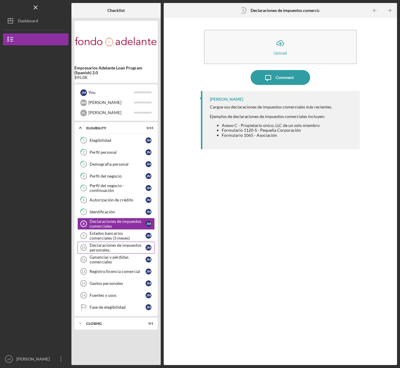
click at [128, 251] on div "Declaraciones de impuestos personales." at bounding box center [118, 248] width 56 height 10
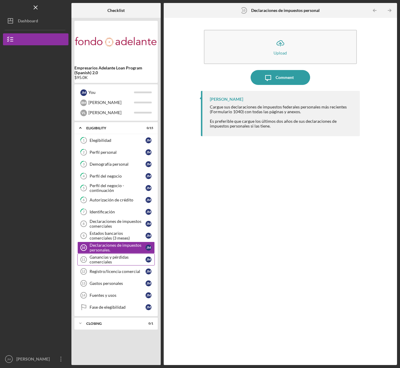
click at [124, 257] on div "Ganancias y pérdidas comerciales" at bounding box center [118, 260] width 56 height 10
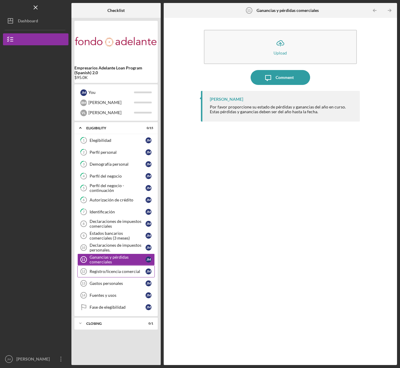
click at [123, 270] on div "Registro/licencia comercial" at bounding box center [118, 271] width 56 height 5
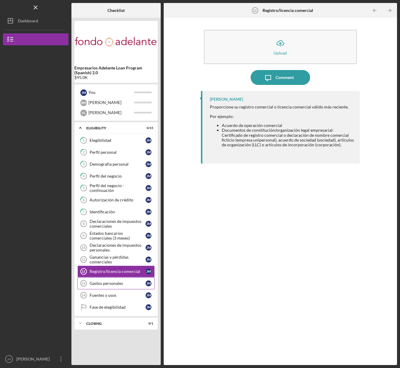
click at [122, 284] on div "Gastos personales" at bounding box center [118, 283] width 56 height 5
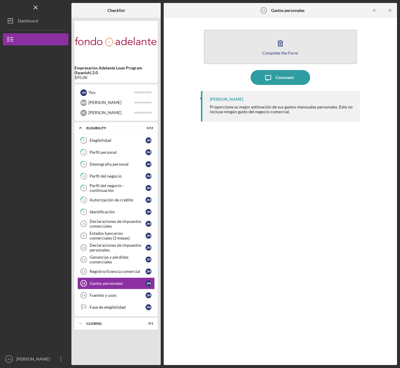
click at [278, 56] on button "Complete the Form Form" at bounding box center [280, 47] width 153 height 34
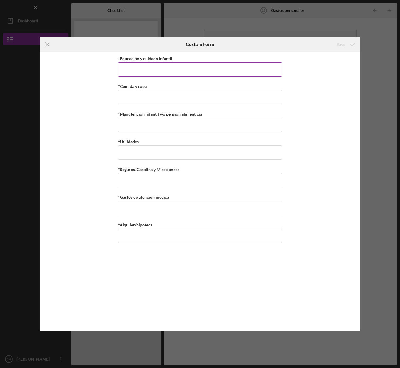
click at [240, 72] on input "*Educación y cuidado infantil" at bounding box center [200, 69] width 164 height 14
type input "$0.00"
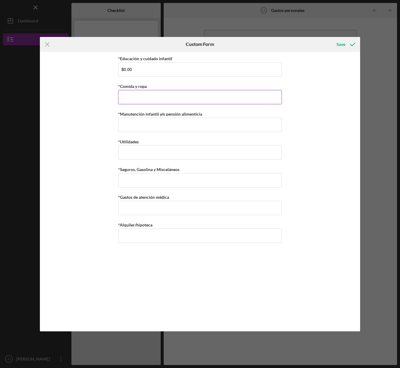
click at [235, 94] on input "*Comida y ropa" at bounding box center [200, 97] width 164 height 14
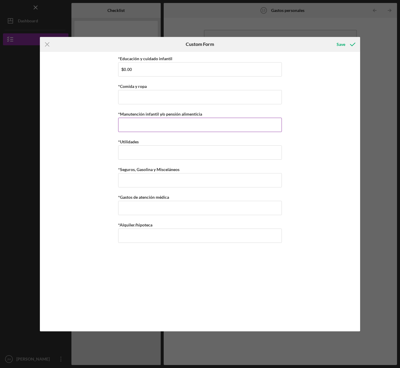
click at [229, 124] on input "*Manutención infantil y/o pensión alimenticia" at bounding box center [200, 125] width 164 height 14
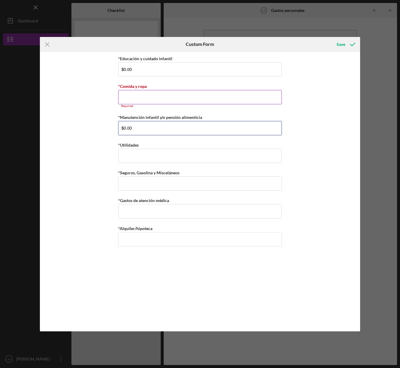
type input "$0.00"
click at [208, 100] on input "*Comida y ropa" at bounding box center [200, 97] width 164 height 14
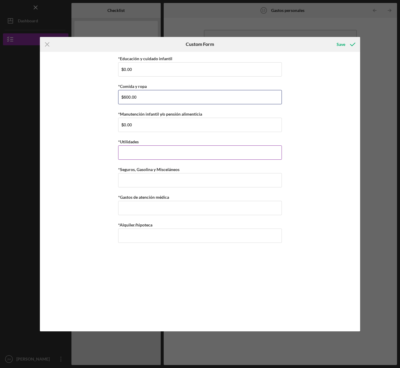
type input "$600.00"
click at [188, 150] on input "*Utilidades" at bounding box center [200, 152] width 164 height 14
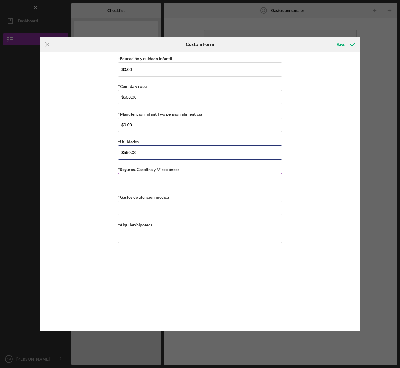
type input "$550.00"
click at [192, 178] on input "*Seguros, Gasolina y Misceláneos" at bounding box center [200, 180] width 164 height 14
type input "$650.00"
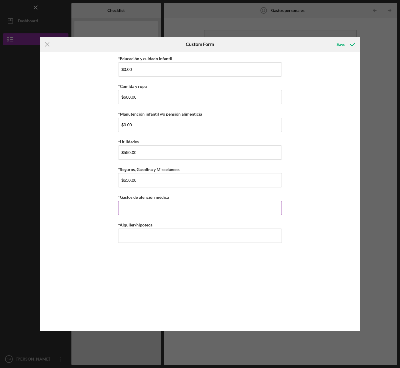
click at [189, 206] on input "*Gastos de atención médica" at bounding box center [200, 208] width 164 height 14
type input "$0.00"
click at [193, 232] on input "*Alquiler/hipoteca" at bounding box center [200, 235] width 164 height 14
type input "$1,000"
click at [342, 45] on div "Save" at bounding box center [341, 44] width 9 height 12
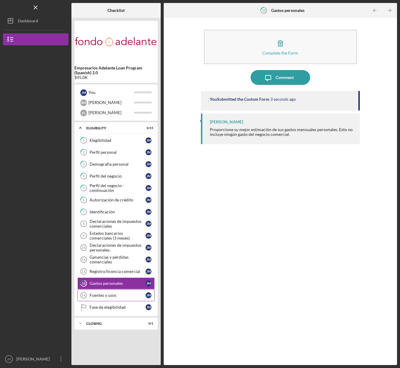
click at [121, 297] on div "Fuentes y usos" at bounding box center [118, 295] width 56 height 5
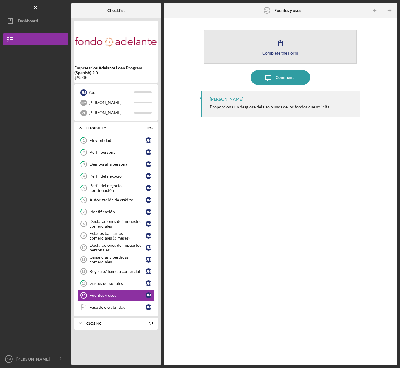
click at [281, 53] on div "Complete the Form" at bounding box center [280, 53] width 36 height 4
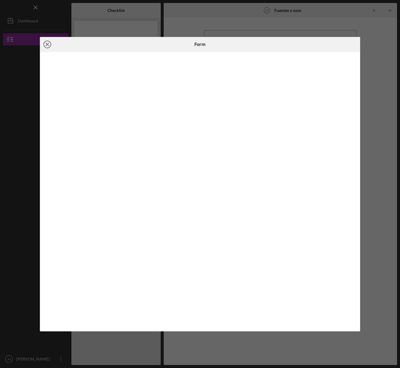
click at [51, 46] on icon "Icon/Close" at bounding box center [47, 44] width 15 height 15
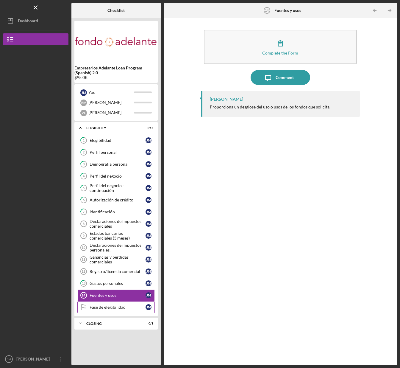
click at [122, 307] on div "Fase de elegibilidad" at bounding box center [118, 307] width 56 height 5
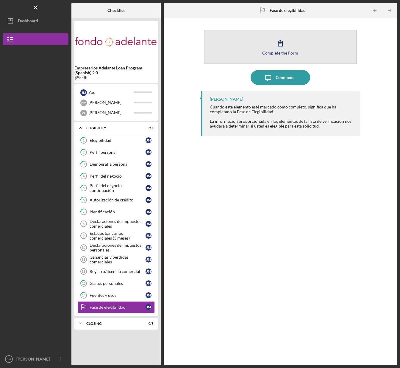
click at [280, 60] on button "Complete the Form Form" at bounding box center [280, 47] width 153 height 34
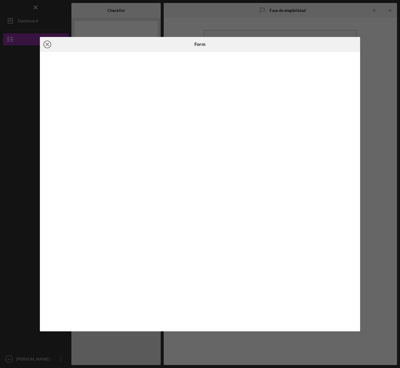
click at [48, 41] on circle at bounding box center [47, 44] width 7 height 7
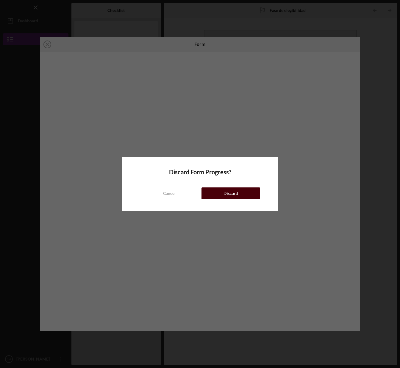
click at [245, 193] on button "Discard" at bounding box center [231, 193] width 59 height 12
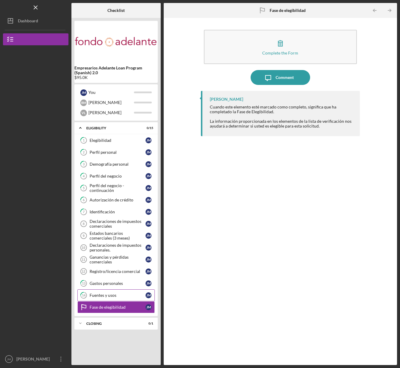
click at [117, 298] on link "14 [PERSON_NAME] y usos J M" at bounding box center [115, 295] width 77 height 12
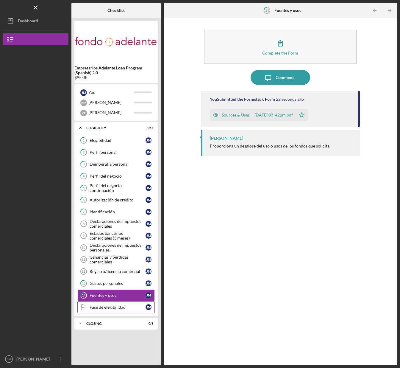
click at [115, 308] on div "Fase de elegibilidad" at bounding box center [118, 307] width 56 height 5
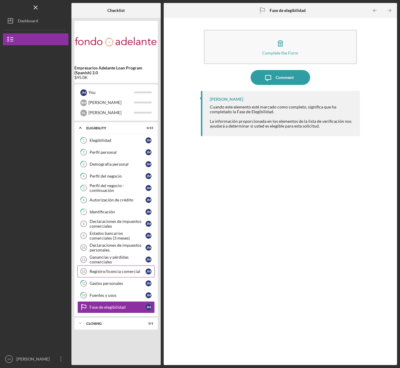
click at [116, 273] on div "Registro/licencia comercial" at bounding box center [118, 271] width 56 height 5
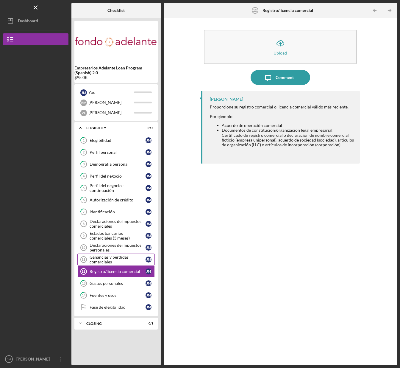
click at [117, 259] on div "Ganancias y pérdidas comerciales" at bounding box center [118, 260] width 56 height 10
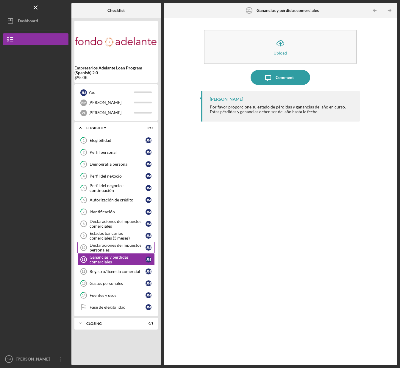
click at [119, 249] on div "Declaraciones de impuestos personales." at bounding box center [118, 248] width 56 height 10
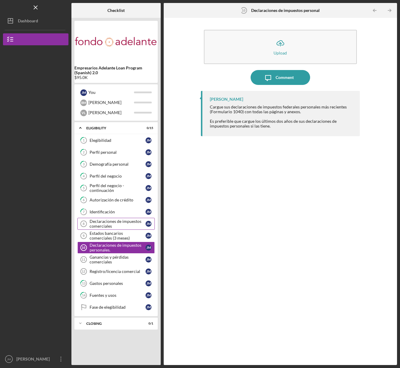
click at [111, 226] on div "Declaraciones de impuestos comerciales" at bounding box center [118, 224] width 56 height 10
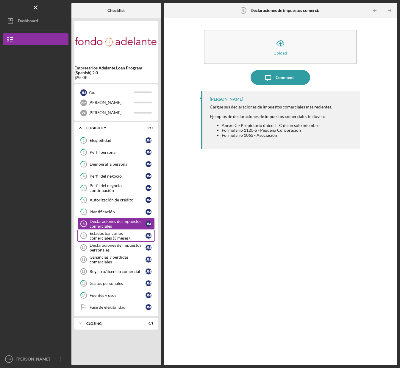
click at [110, 236] on div "Estados bancarios comerciales (3 meses)" at bounding box center [118, 236] width 56 height 10
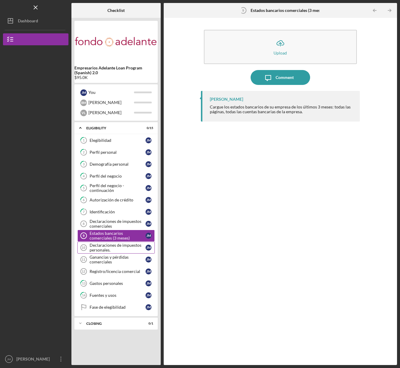
click at [110, 241] on link "Declaraciones de impuestos personales. 10 Declaraciones de impuestos personales…" at bounding box center [115, 247] width 77 height 12
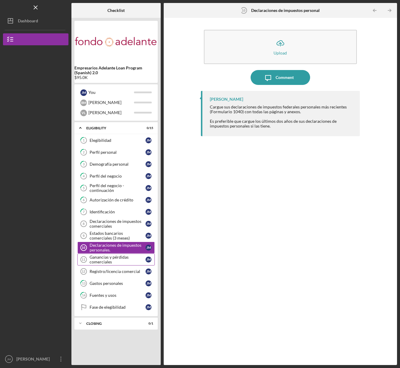
click at [108, 258] on div "Ganancias y pérdidas comerciales" at bounding box center [118, 260] width 56 height 10
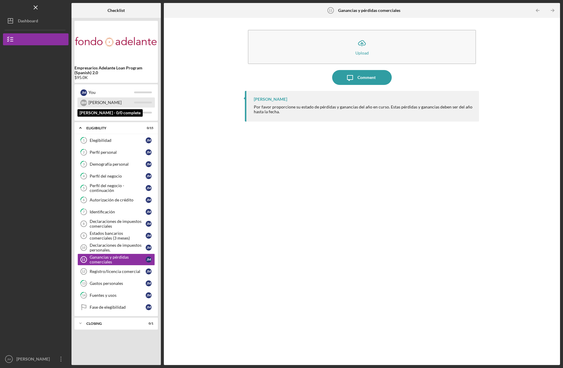
click at [115, 103] on div "[PERSON_NAME]" at bounding box center [111, 102] width 46 height 10
click at [85, 103] on div "B M" at bounding box center [83, 102] width 7 height 7
click at [98, 104] on div "[PERSON_NAME]" at bounding box center [111, 102] width 46 height 10
click at [82, 104] on div "B M" at bounding box center [83, 102] width 7 height 7
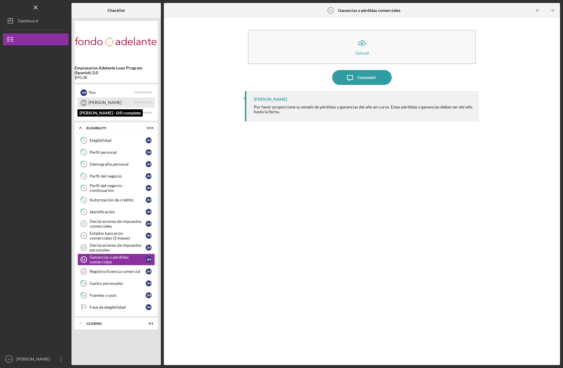
click at [82, 104] on div "B M" at bounding box center [83, 102] width 7 height 7
click at [139, 102] on div at bounding box center [143, 103] width 18 height 2
click at [60, 358] on icon "button" at bounding box center [60, 358] width 1 height 5
click at [47, 299] on div at bounding box center [36, 276] width 66 height 154
click at [121, 193] on div "Perfil del negocio - continuación" at bounding box center [118, 188] width 56 height 10
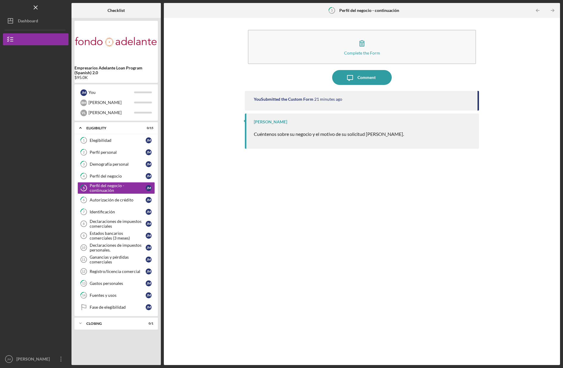
click at [316, 100] on time "21 minutes ago" at bounding box center [328, 99] width 28 height 5
click at [112, 177] on div "Perfil del negocio" at bounding box center [118, 176] width 56 height 5
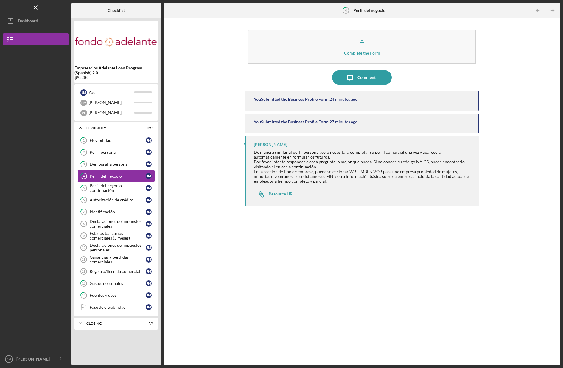
click at [291, 124] on div "You Submitted the Business Profile Form 27 minutes ago" at bounding box center [362, 123] width 234 height 20
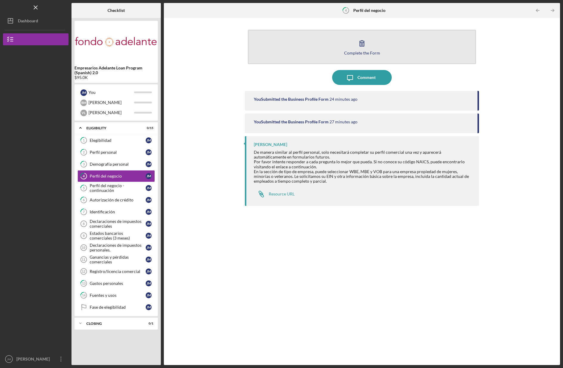
click at [366, 49] on icon "button" at bounding box center [361, 43] width 15 height 15
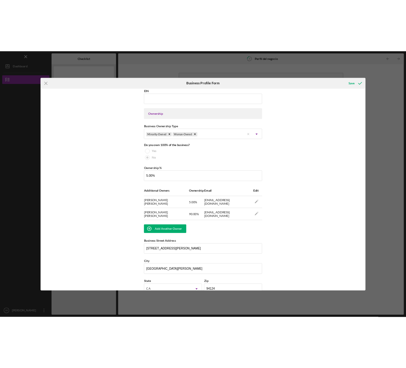
scroll to position [292, 0]
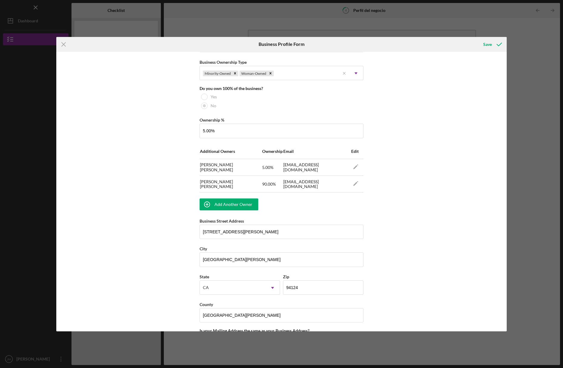
click at [397, 20] on div "Icon/Menu Close Business Profile Form Save Business Name [GEOGRAPHIC_DATA] Tort…" at bounding box center [281, 184] width 563 height 368
click at [67, 47] on icon "Icon/Menu Close" at bounding box center [63, 44] width 15 height 15
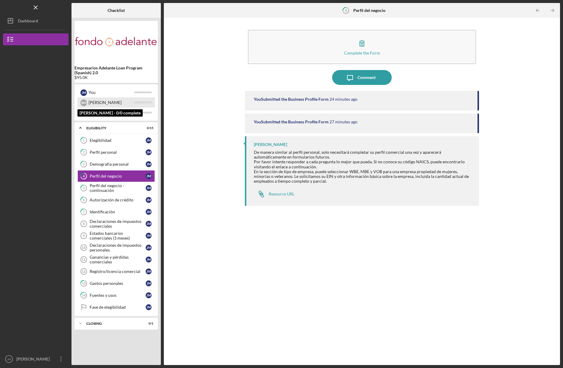
click at [116, 102] on div "[PERSON_NAME]" at bounding box center [111, 102] width 46 height 10
click at [141, 105] on div "B M [PERSON_NAME]" at bounding box center [115, 102] width 77 height 10
click at [39, 24] on button "Icon/Dashboard Dashboard" at bounding box center [36, 21] width 66 height 12
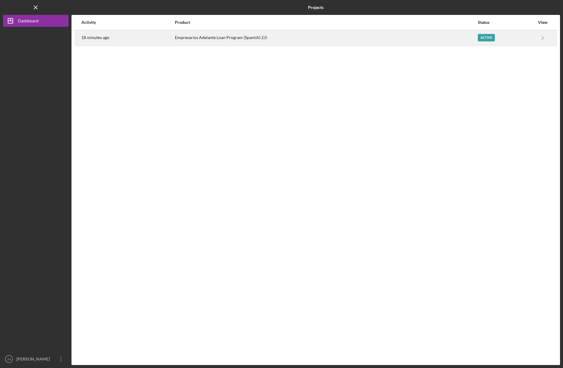
click at [153, 34] on div "18 minutes ago" at bounding box center [127, 37] width 93 height 15
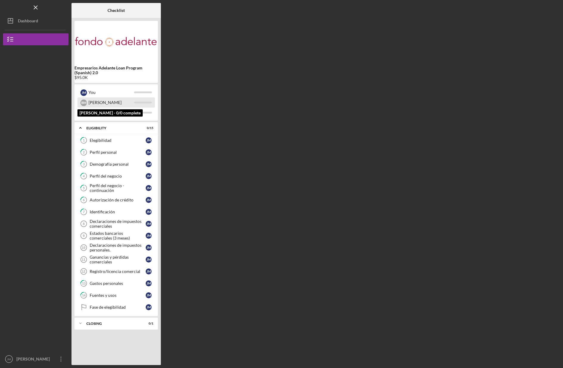
click at [95, 100] on div "[PERSON_NAME]" at bounding box center [111, 102] width 46 height 10
click at [86, 104] on div "B M" at bounding box center [83, 102] width 7 height 7
click at [77, 324] on icon "Icon/Expander" at bounding box center [80, 323] width 12 height 12
click at [88, 322] on div "Closing" at bounding box center [118, 324] width 64 height 4
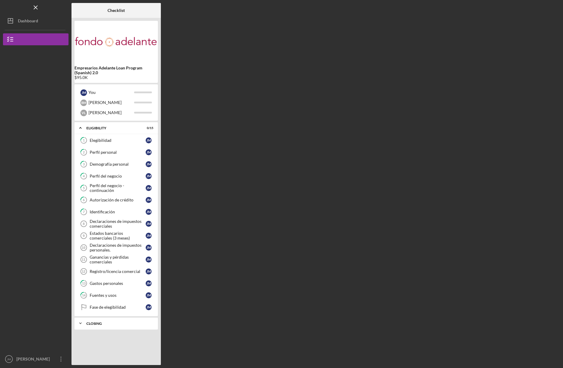
click at [88, 322] on div "Closing" at bounding box center [118, 324] width 64 height 4
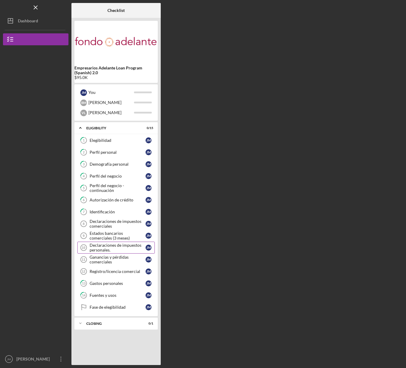
click at [123, 248] on div "Declaraciones de impuestos personales." at bounding box center [118, 248] width 56 height 10
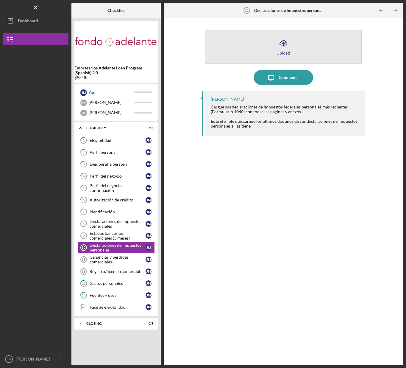
click at [286, 47] on icon "Icon/Upload" at bounding box center [283, 43] width 15 height 15
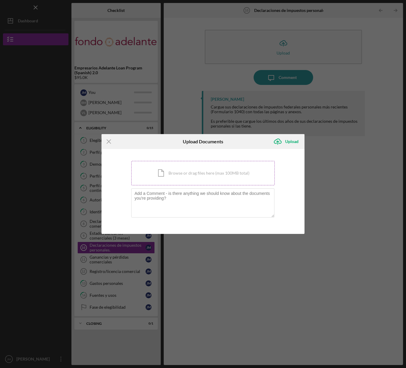
click at [244, 165] on div "Icon/Document Browse or drag files here (max 100MB total) Tap to choose files o…" at bounding box center [203, 173] width 144 height 24
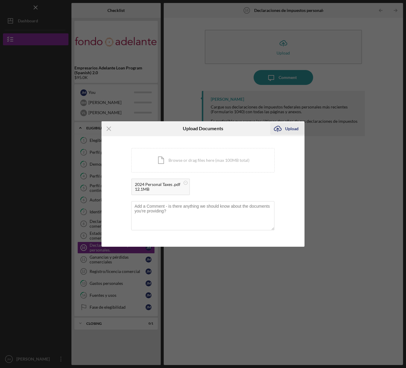
click at [297, 126] on div "Upload" at bounding box center [291, 129] width 13 height 12
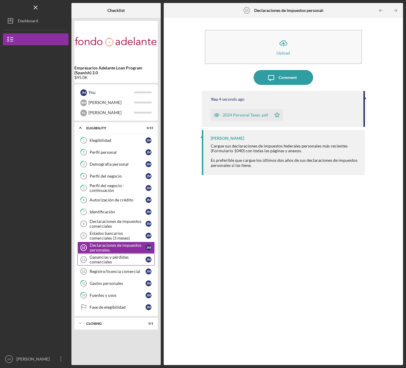
click at [125, 254] on link "Ganancias y pérdidas comerciales 11 Ganancias y pérdidas comerciales J M" at bounding box center [115, 259] width 77 height 12
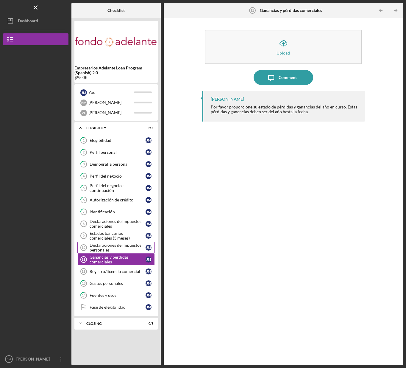
click at [126, 249] on div "Declaraciones de impuestos personales." at bounding box center [118, 248] width 56 height 10
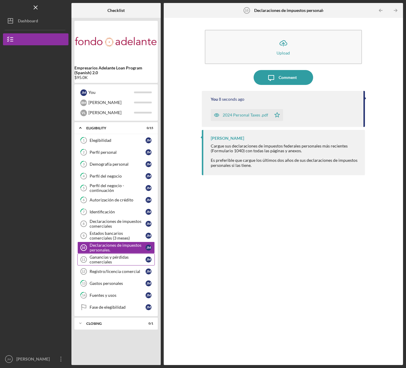
click at [123, 260] on div "Ganancias y pérdidas comerciales" at bounding box center [118, 260] width 56 height 10
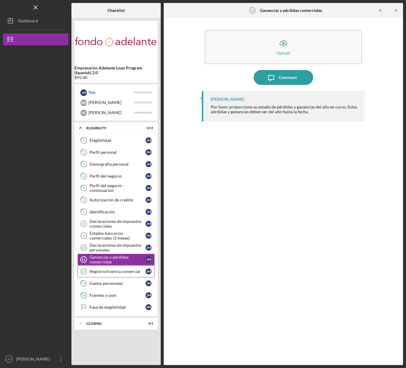
click at [121, 270] on div "Registro/licencia comercial" at bounding box center [118, 271] width 56 height 5
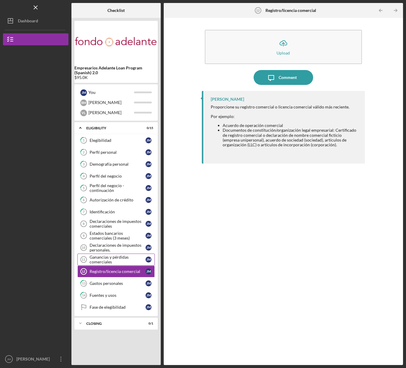
click at [119, 261] on div "Ganancias y pérdidas comerciales" at bounding box center [118, 260] width 56 height 10
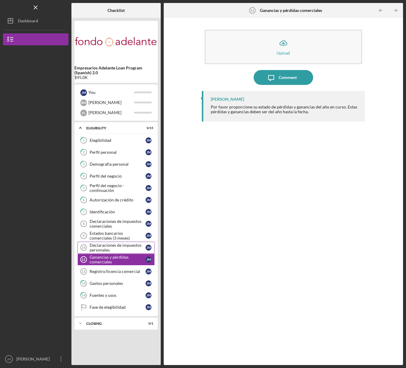
click at [122, 250] on div "Declaraciones de impuestos personales." at bounding box center [118, 248] width 56 height 10
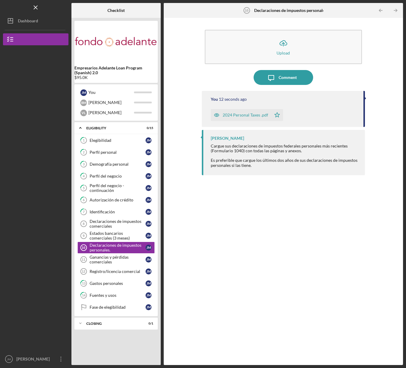
click at [251, 117] on div "2024 Personal Taxes .pdf" at bounding box center [246, 115] width 46 height 5
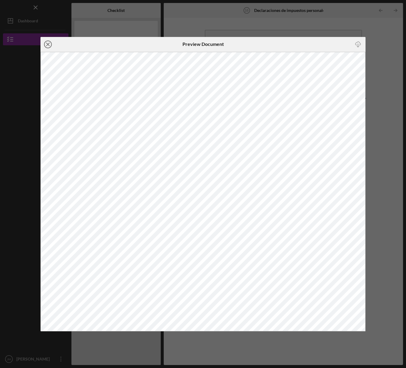
click at [49, 46] on icon "Icon/Close" at bounding box center [47, 44] width 15 height 15
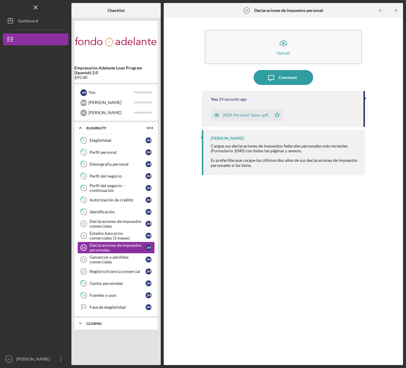
click at [116, 321] on div "Icon/Expander Closing 0 / 1" at bounding box center [115, 323] width 83 height 12
click at [96, 105] on div "[PERSON_NAME]" at bounding box center [111, 102] width 46 height 10
click at [35, 353] on div "[PERSON_NAME]" at bounding box center [34, 359] width 39 height 13
